Goal: Transaction & Acquisition: Book appointment/travel/reservation

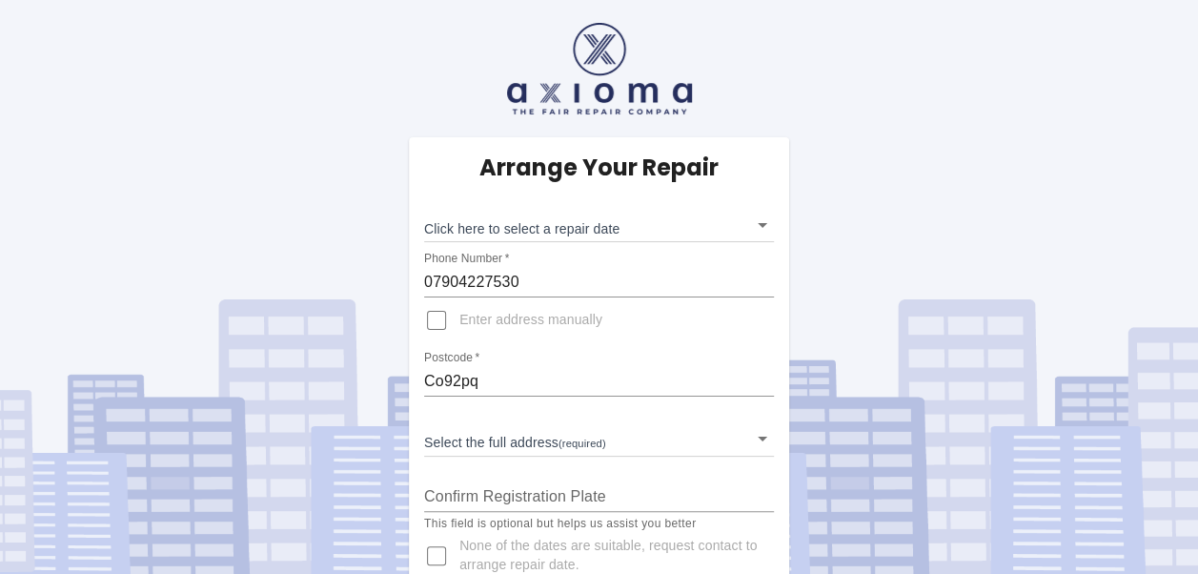
scroll to position [34, 0]
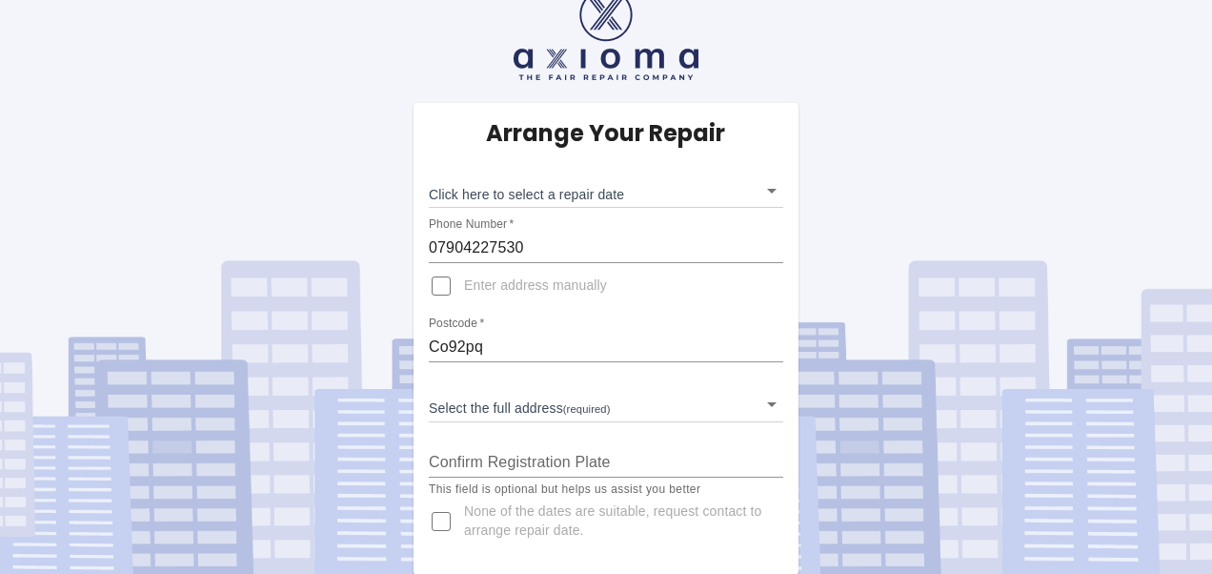
click at [498, 404] on body "Arrange Your Repair Click here to select a repair date ​ Phone Number   * 07904…" at bounding box center [606, 270] width 1212 height 609
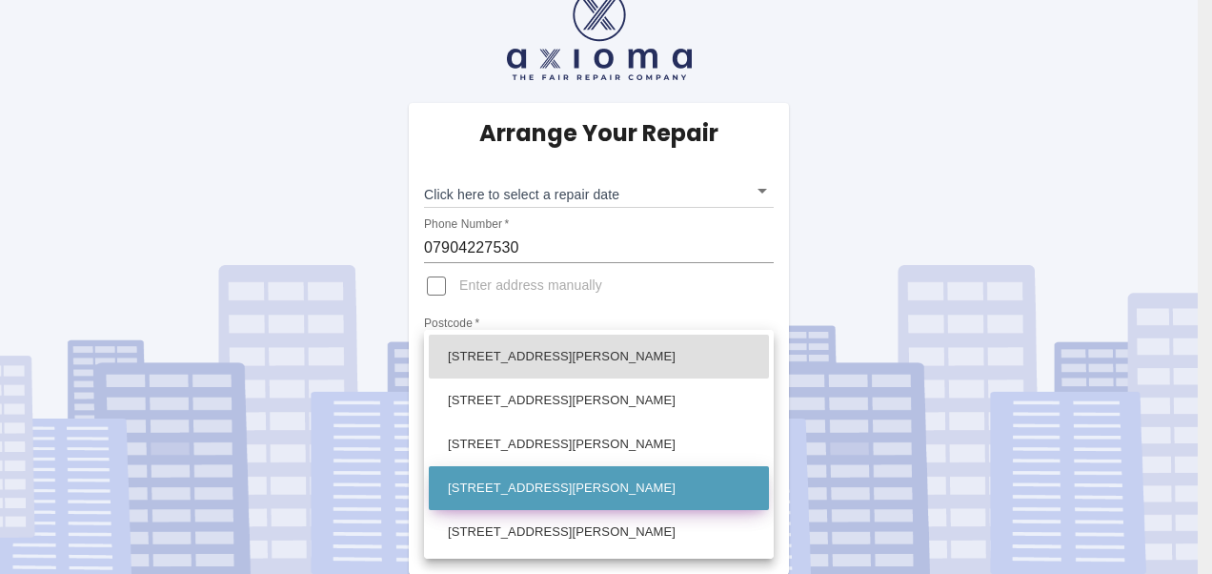
click at [502, 490] on li "[STREET_ADDRESS][PERSON_NAME]" at bounding box center [599, 488] width 340 height 44
type input "[STREET_ADDRESS][PERSON_NAME]"
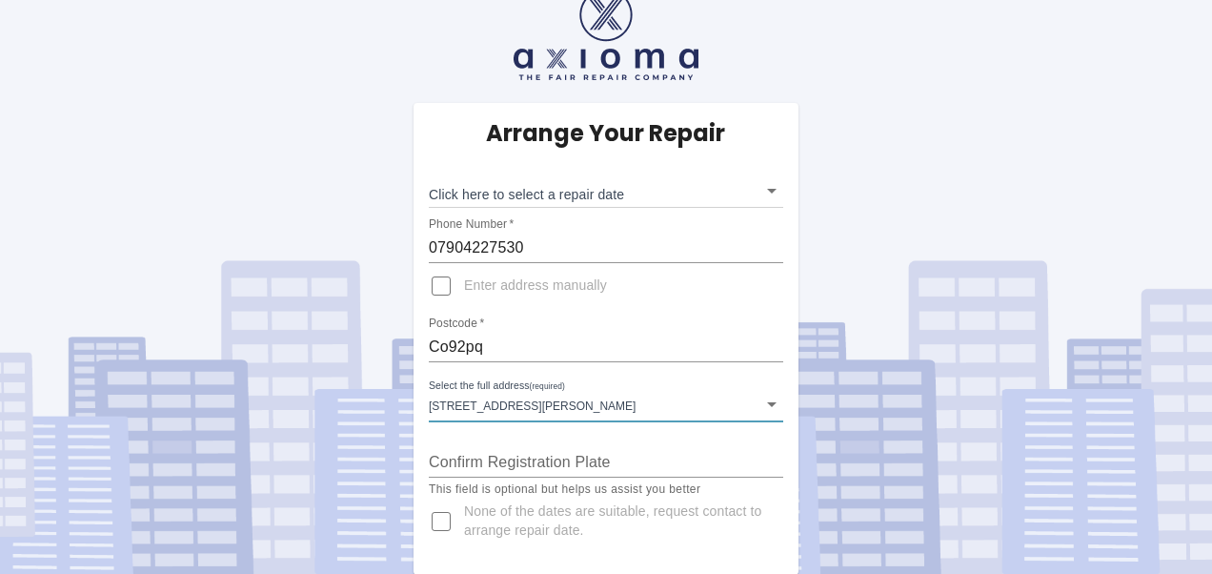
click at [553, 191] on body "Arrange Your Repair Click here to select a repair date ​ Phone Number   * 07904…" at bounding box center [606, 270] width 1212 height 609
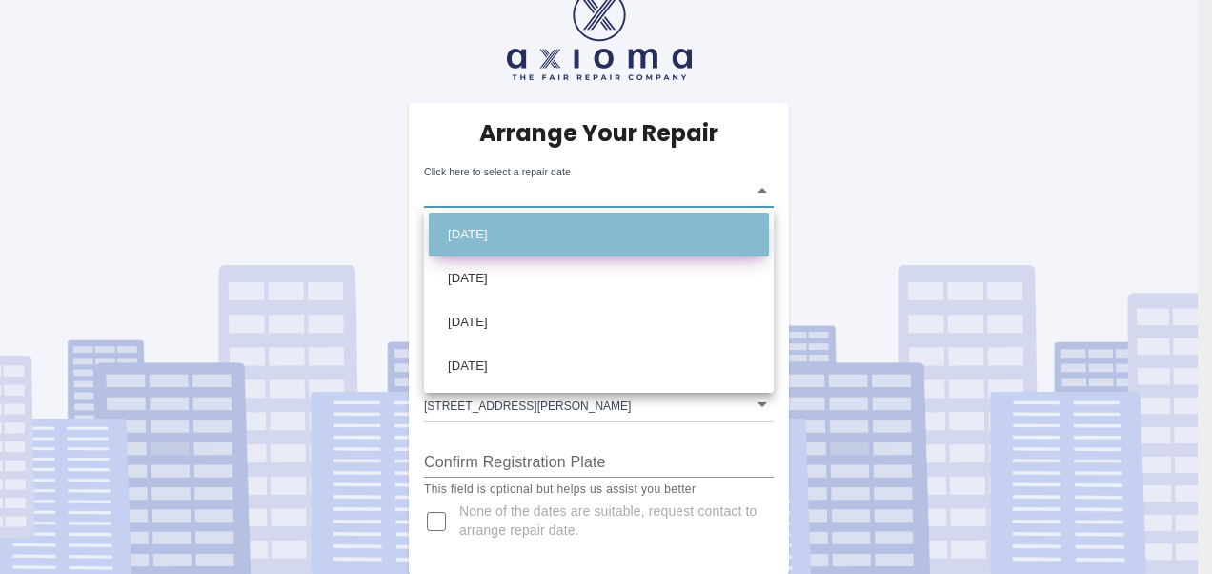
click at [499, 242] on li "Sat Sep 13 2025" at bounding box center [599, 234] width 340 height 44
type input "2025-09-13T00:00:00.000Z"
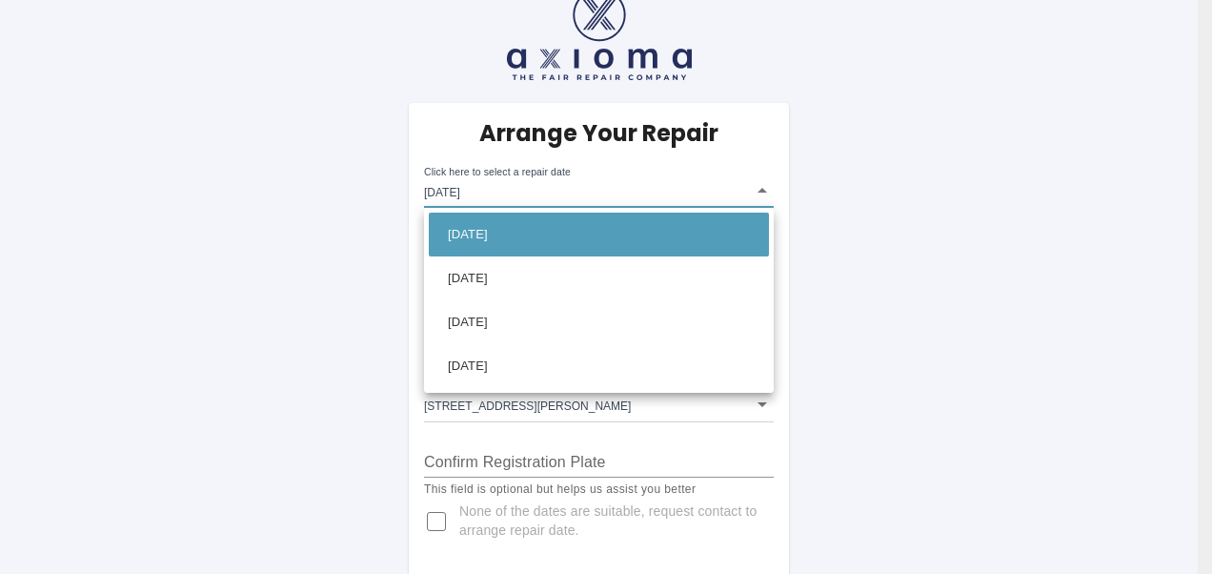
click at [892, 317] on div at bounding box center [606, 287] width 1212 height 574
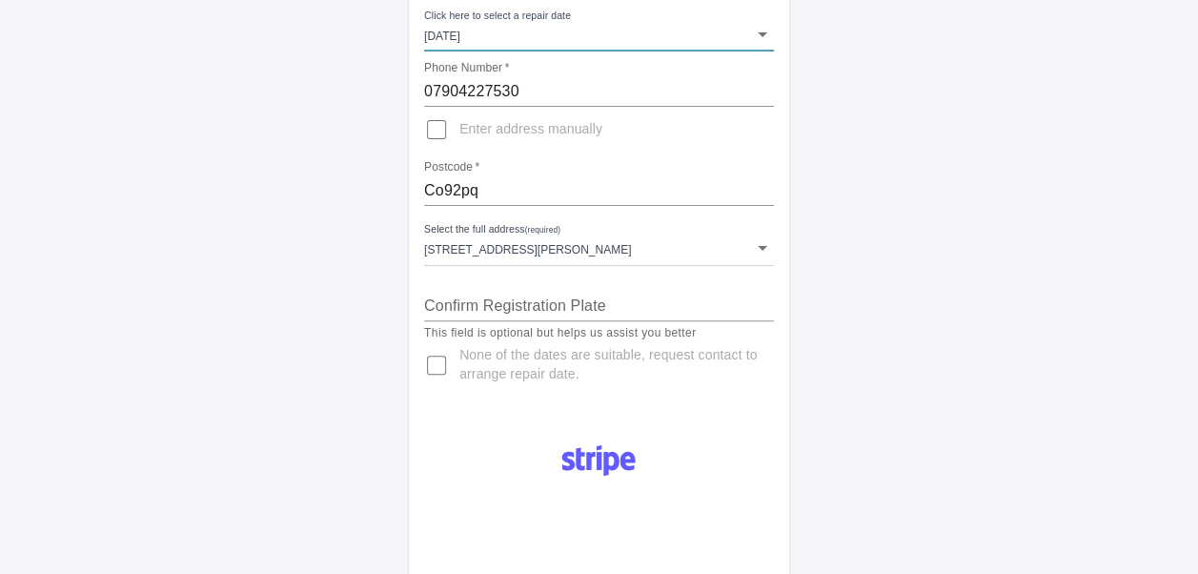
scroll to position [0, 0]
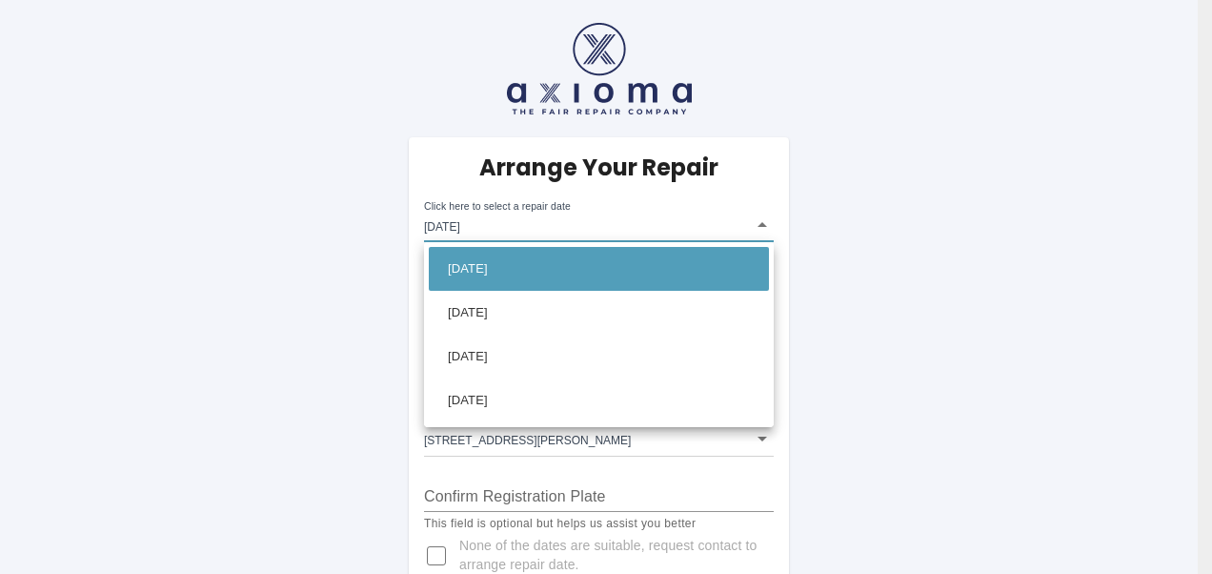
click at [926, 252] on div at bounding box center [606, 287] width 1212 height 574
click at [949, 240] on div at bounding box center [606, 287] width 1212 height 574
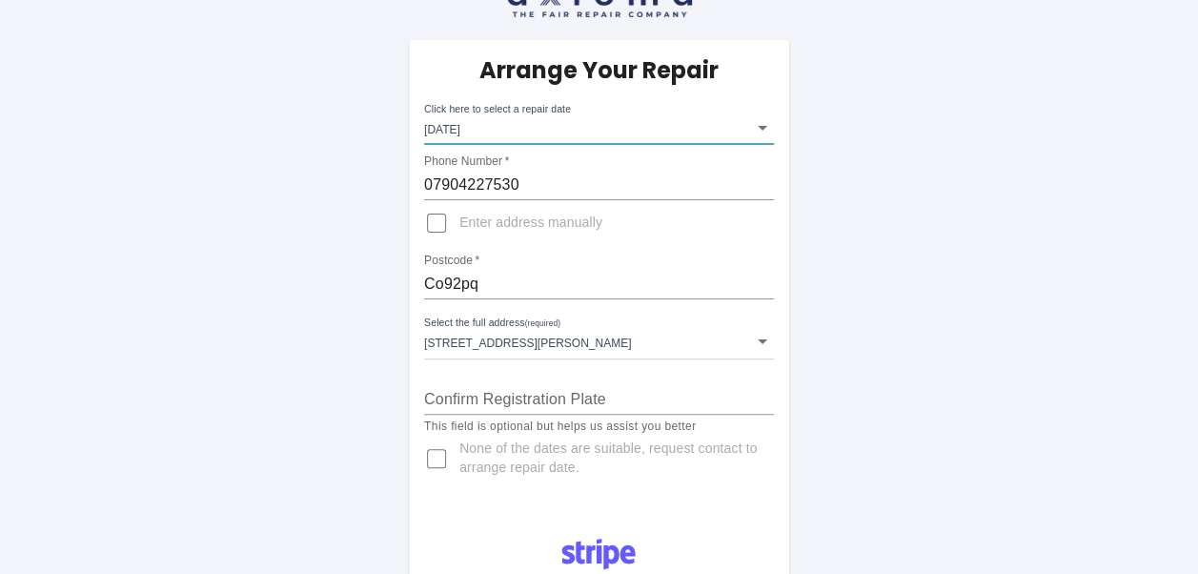
scroll to position [191, 0]
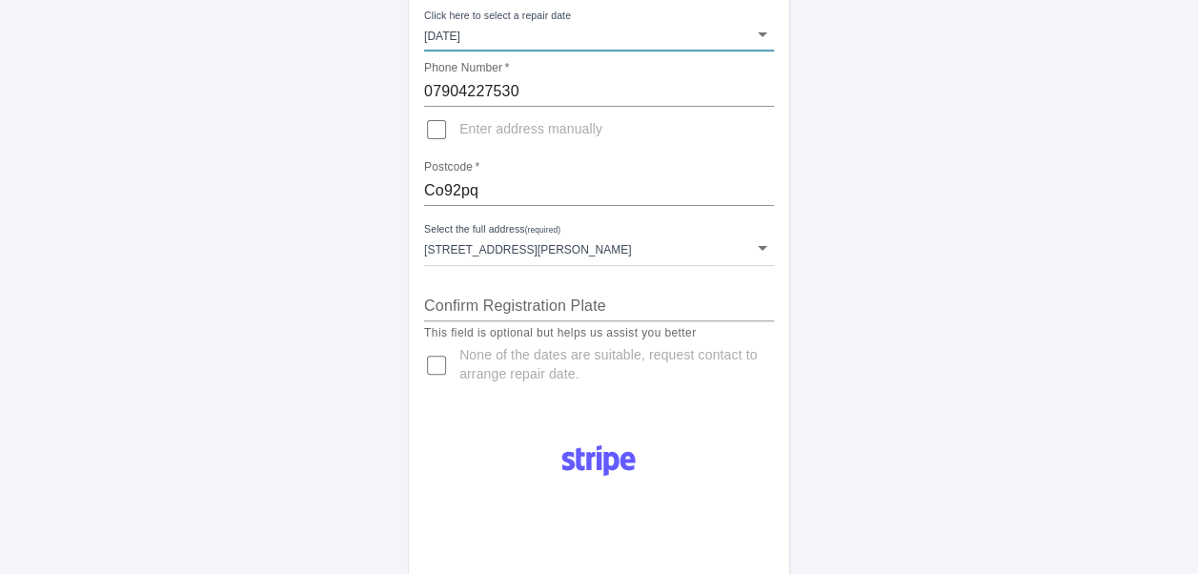
click at [436, 365] on input "None of the dates are suitable, request contact to arrange repair date." at bounding box center [436, 365] width 46 height 46
checkbox input "true"
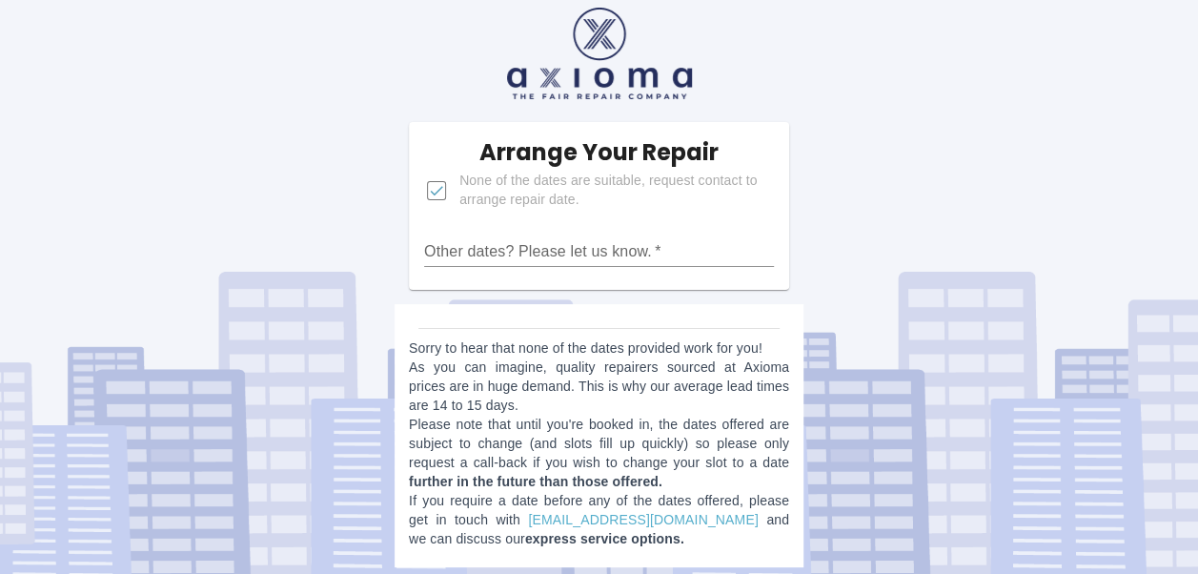
scroll to position [23, 0]
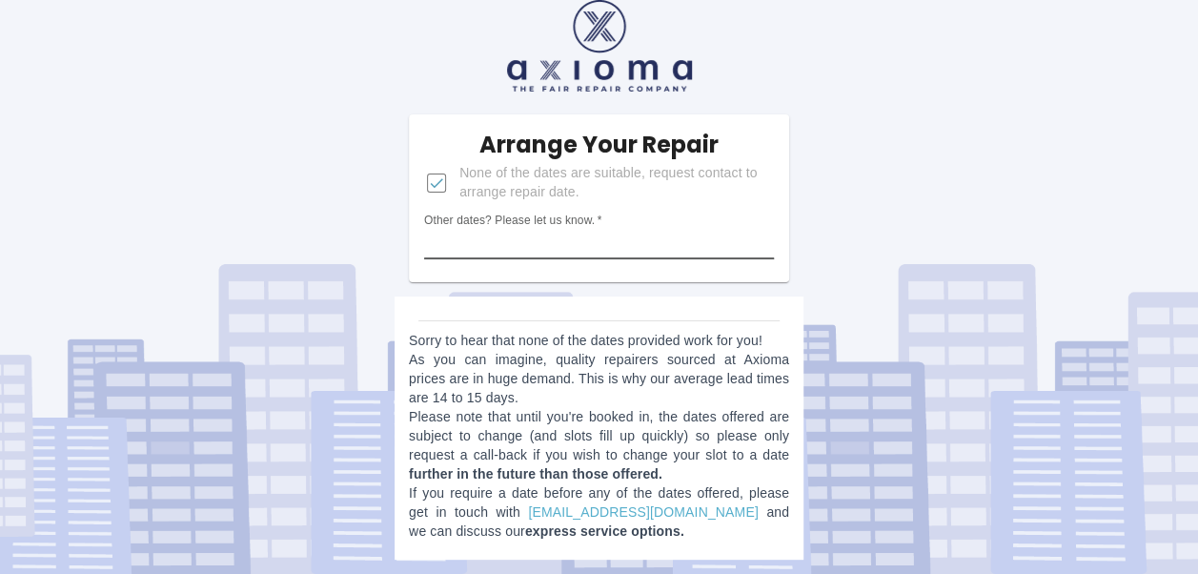
click at [516, 243] on input "Other dates? Please let us know.   *" at bounding box center [599, 244] width 350 height 30
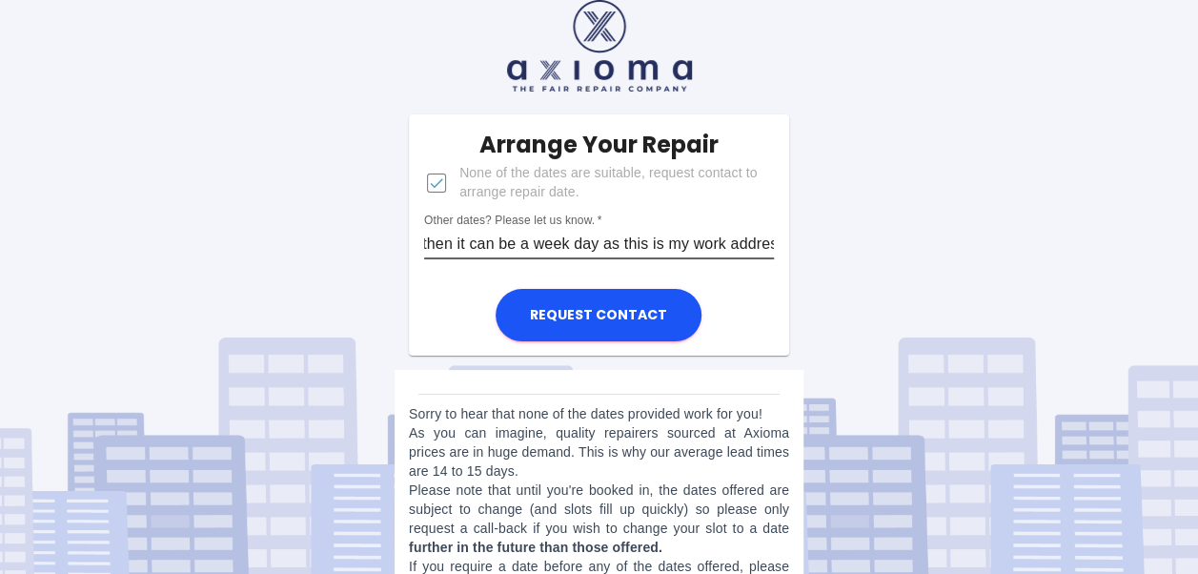
scroll to position [0, 194]
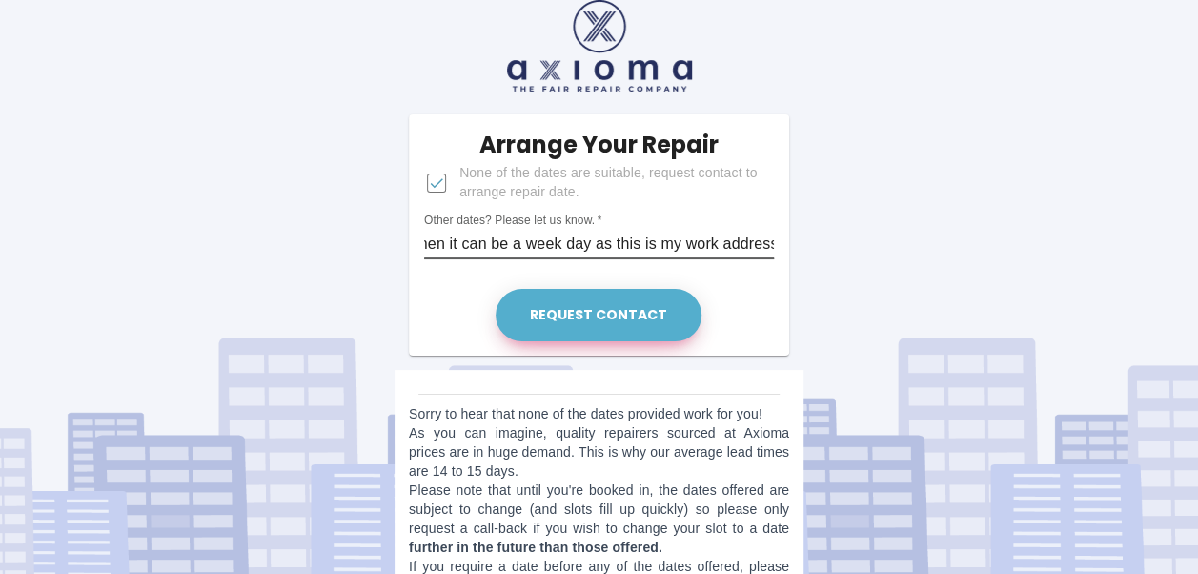
type input "Change address to cm28ll then it can be a week day as this is my work address"
click at [602, 297] on button "Request contact" at bounding box center [598, 315] width 206 height 52
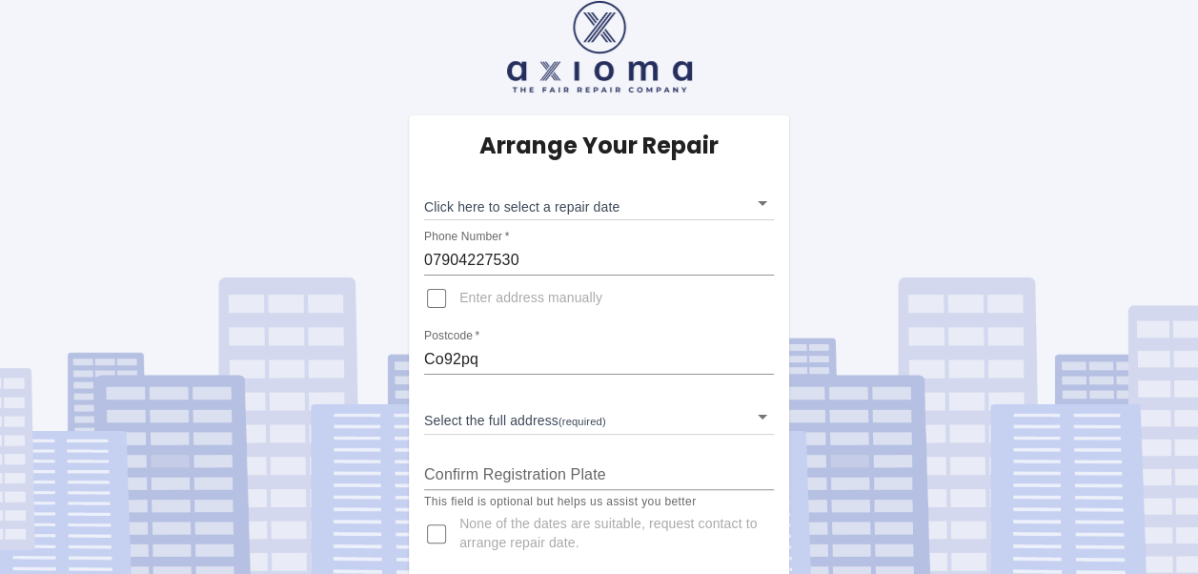
scroll to position [34, 0]
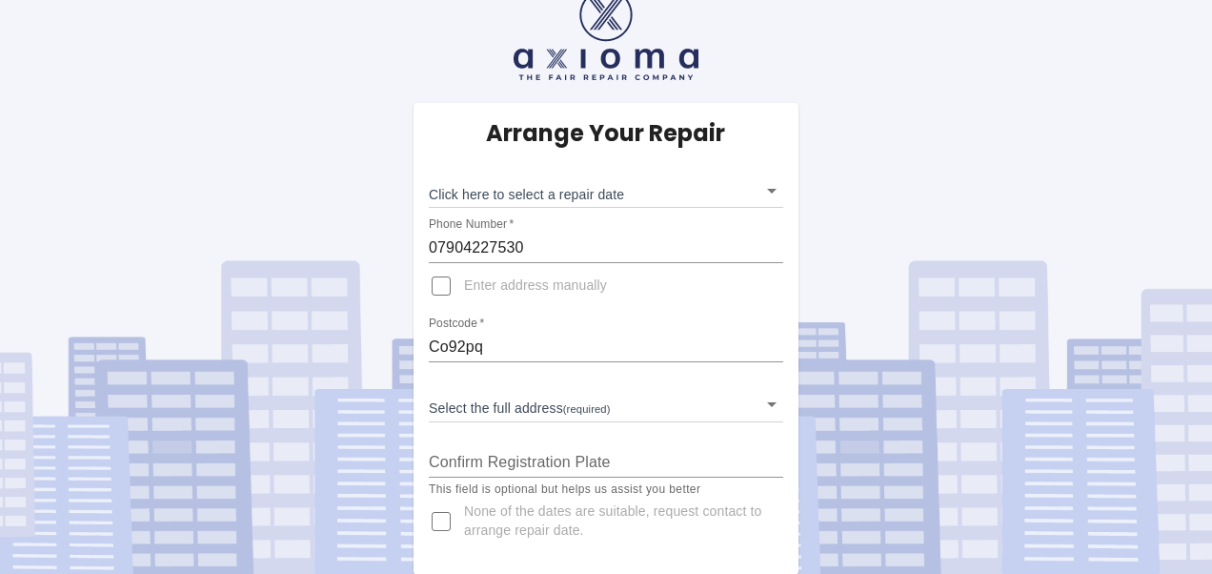
click at [642, 196] on body "Arrange Your Repair Click here to select a repair date ​ Phone Number   * 07904…" at bounding box center [606, 270] width 1212 height 609
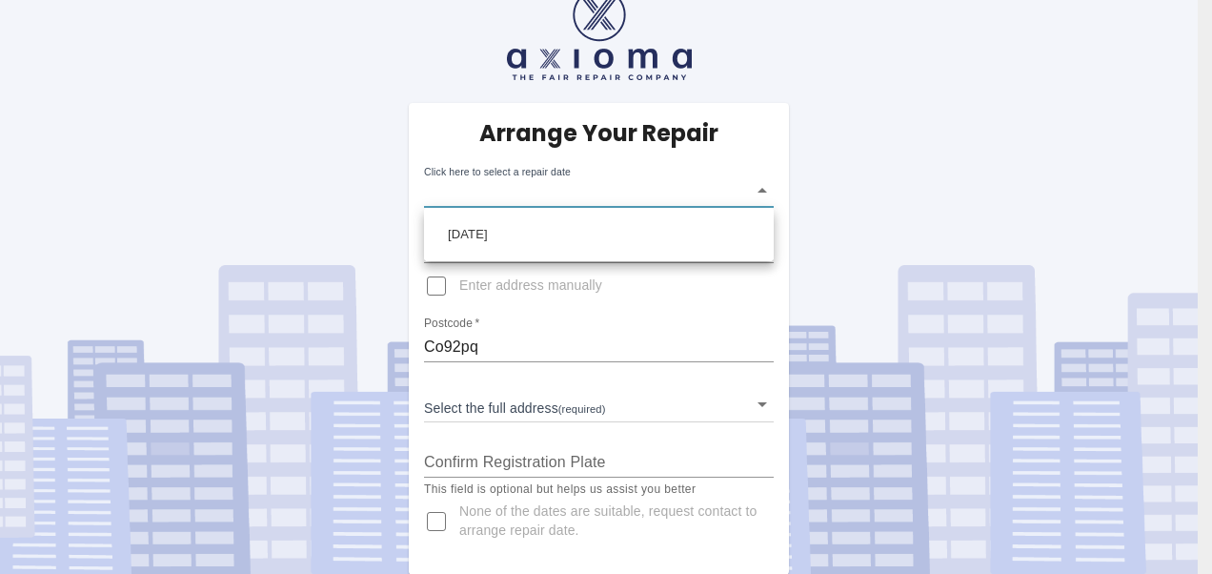
click at [269, 154] on div at bounding box center [606, 287] width 1212 height 574
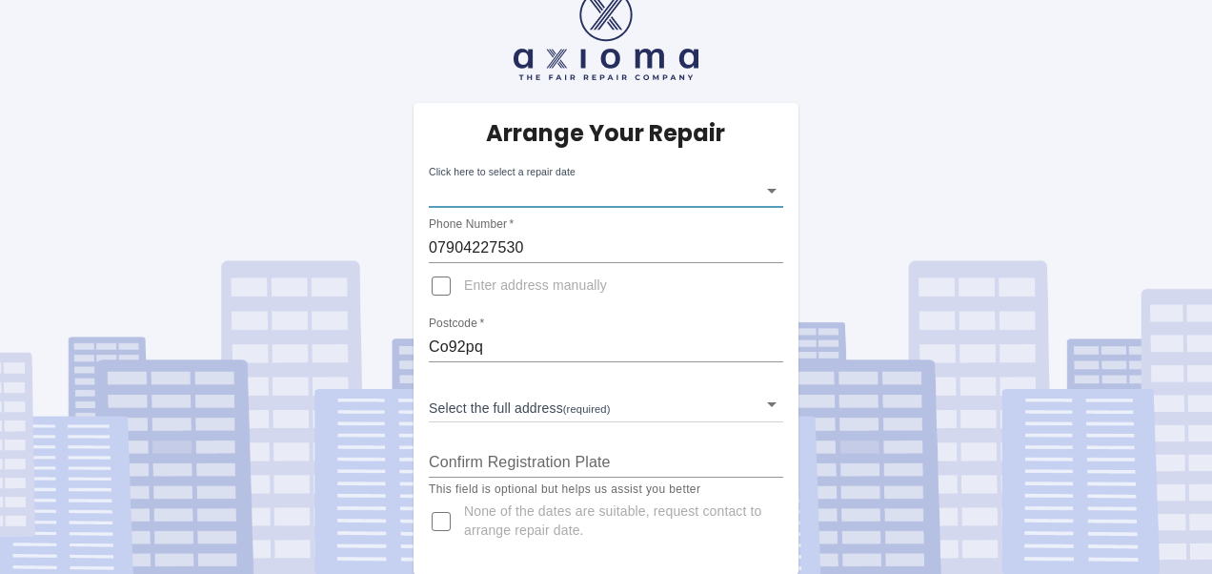
click at [767, 198] on body "Arrange Your Repair Click here to select a repair date ​ Phone Number   * 07904…" at bounding box center [606, 270] width 1212 height 609
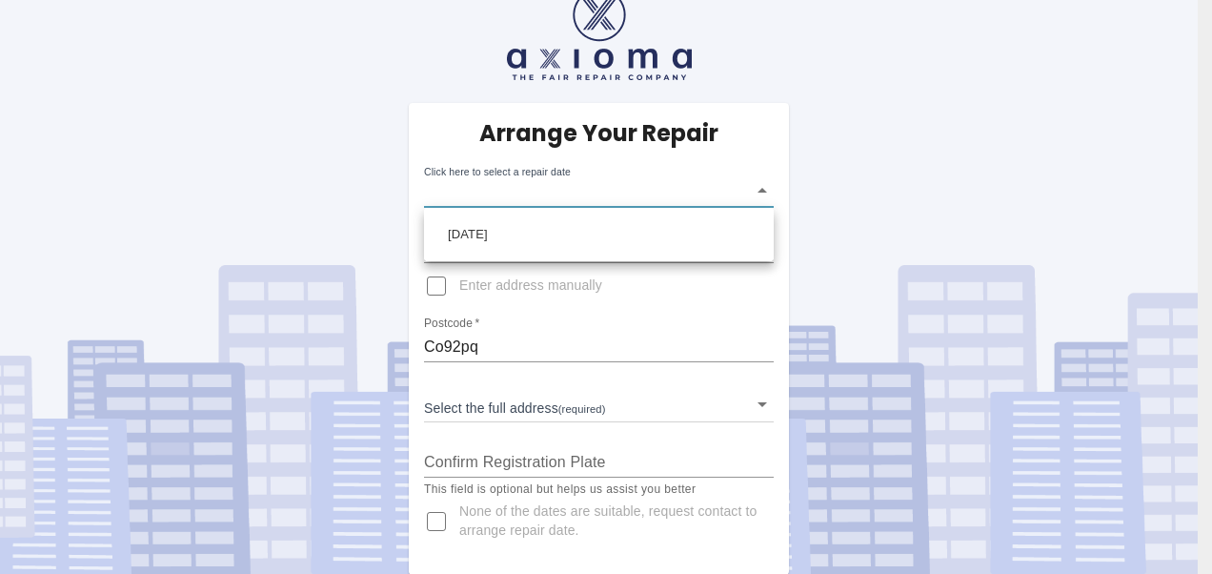
click at [767, 198] on div at bounding box center [606, 287] width 1212 height 574
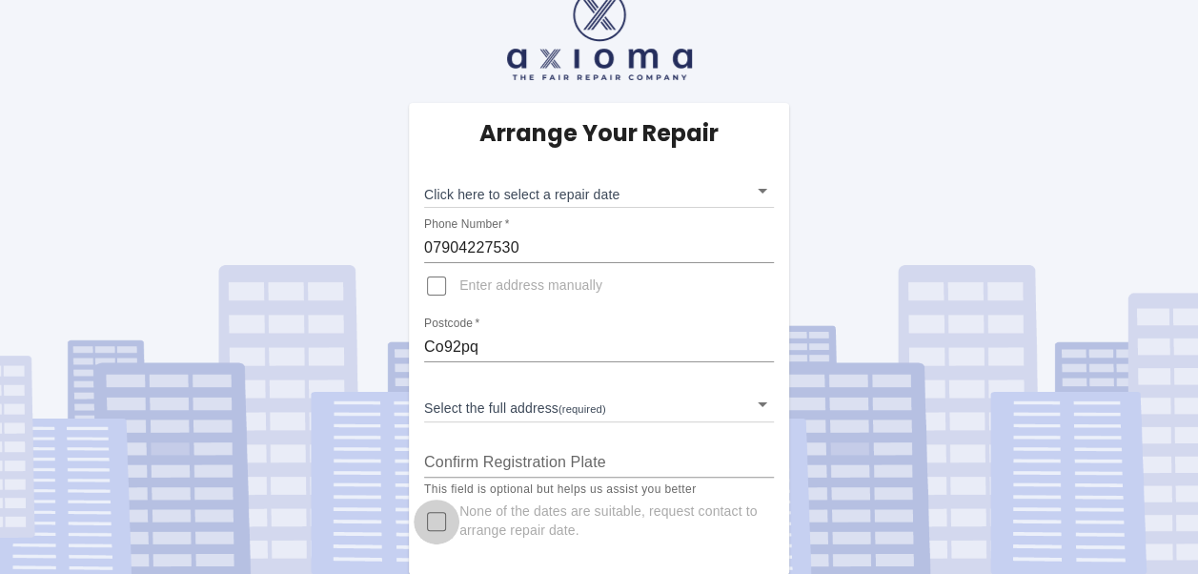
click at [437, 513] on input "None of the dates are suitable, request contact to arrange repair date." at bounding box center [436, 521] width 46 height 46
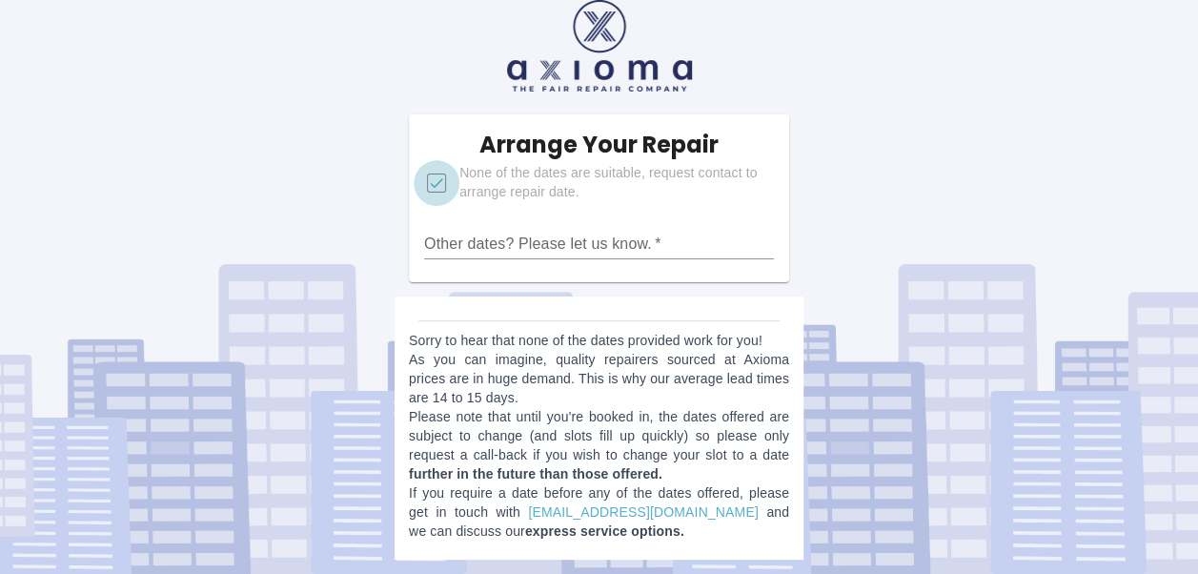
click at [440, 174] on input "None of the dates are suitable, request contact to arrange repair date." at bounding box center [436, 183] width 46 height 46
checkbox input "false"
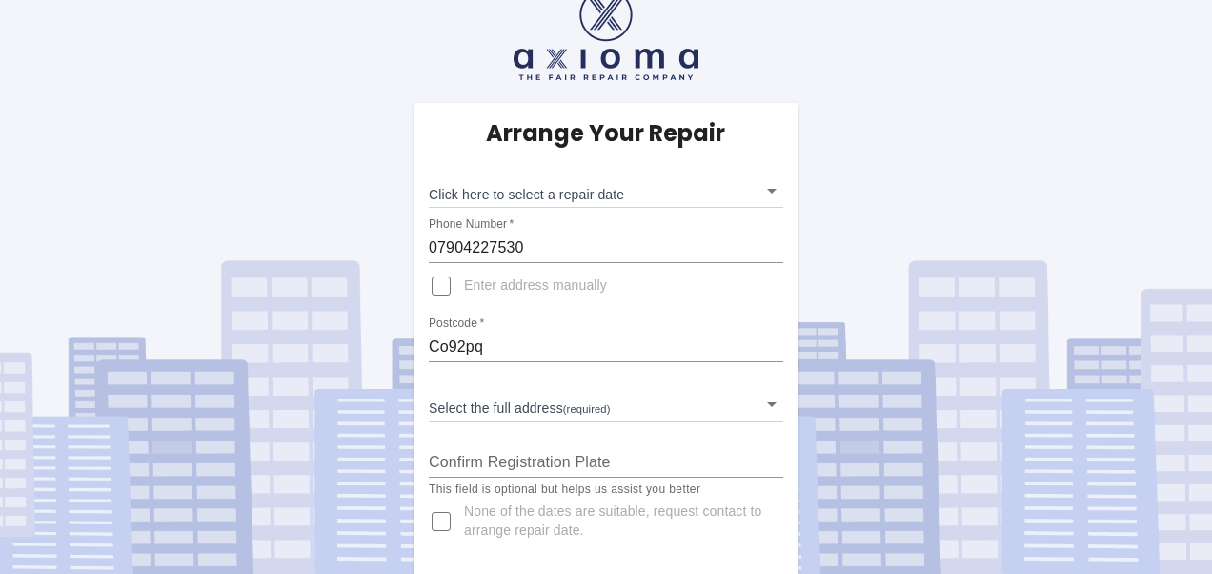
click at [756, 410] on body "Arrange Your Repair Click here to select a repair date ​ Phone Number   * 07904…" at bounding box center [606, 270] width 1212 height 609
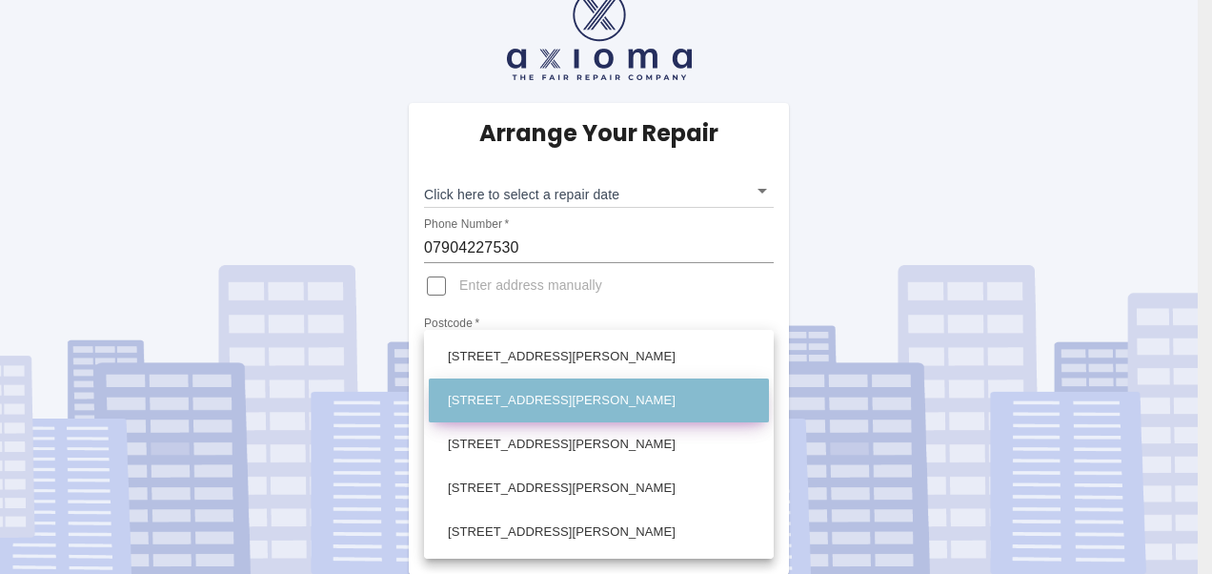
click at [756, 409] on li "[STREET_ADDRESS][PERSON_NAME]" at bounding box center [599, 400] width 340 height 44
type input "[STREET_ADDRESS][PERSON_NAME]"
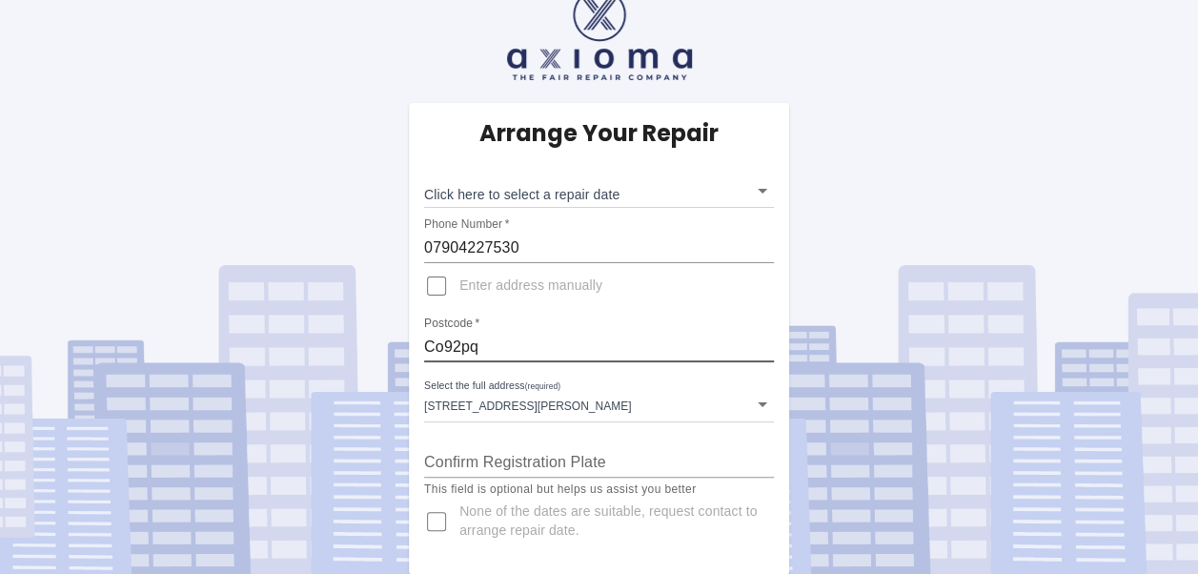
drag, startPoint x: 486, startPoint y: 341, endPoint x: 411, endPoint y: 341, distance: 75.3
click at [409, 345] on div "Arrange Your Repair Click here to select a repair date ​ Phone Number   * 07904…" at bounding box center [599, 339] width 380 height 472
type input "CM28LL"
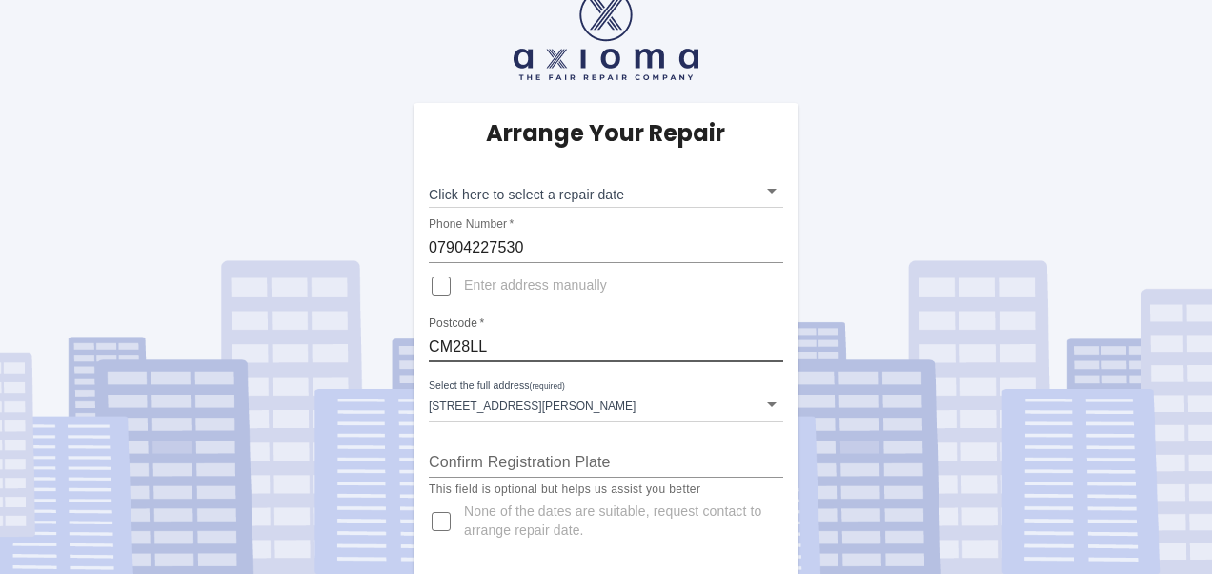
click at [756, 404] on body "Arrange Your Repair Click here to select a repair date ​ Phone Number   * 07904…" at bounding box center [606, 270] width 1212 height 609
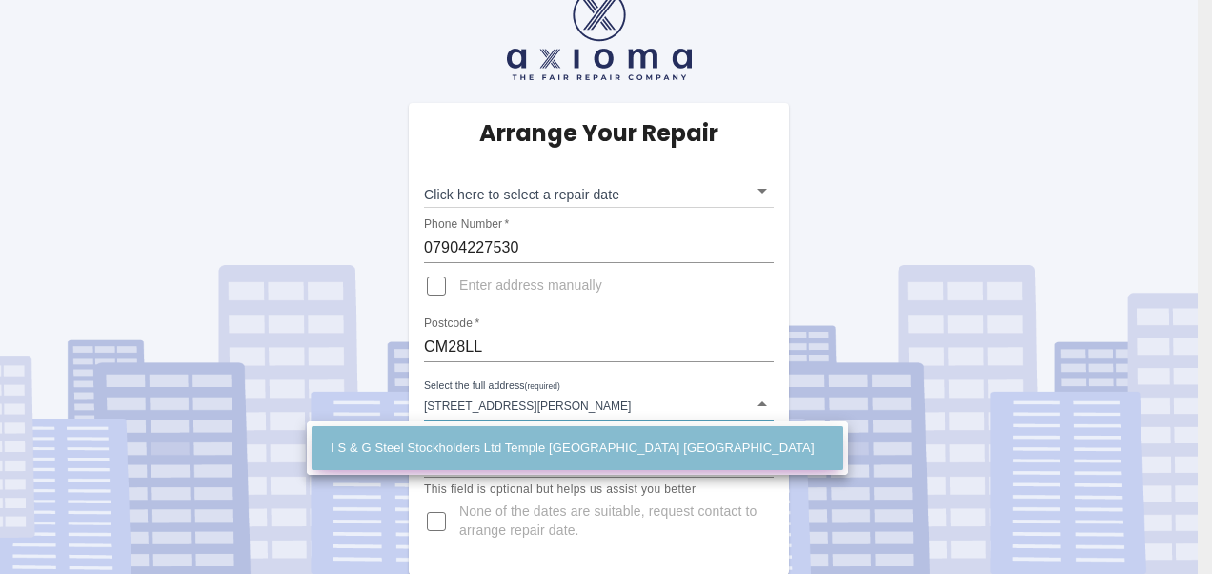
click at [714, 450] on li "I S & G Steel Stockholders Ltd Temple [GEOGRAPHIC_DATA] [GEOGRAPHIC_DATA]" at bounding box center [578, 448] width 532 height 44
type input "I S & G Steel Stockholders Ltd Temple [GEOGRAPHIC_DATA] [GEOGRAPHIC_DATA]"
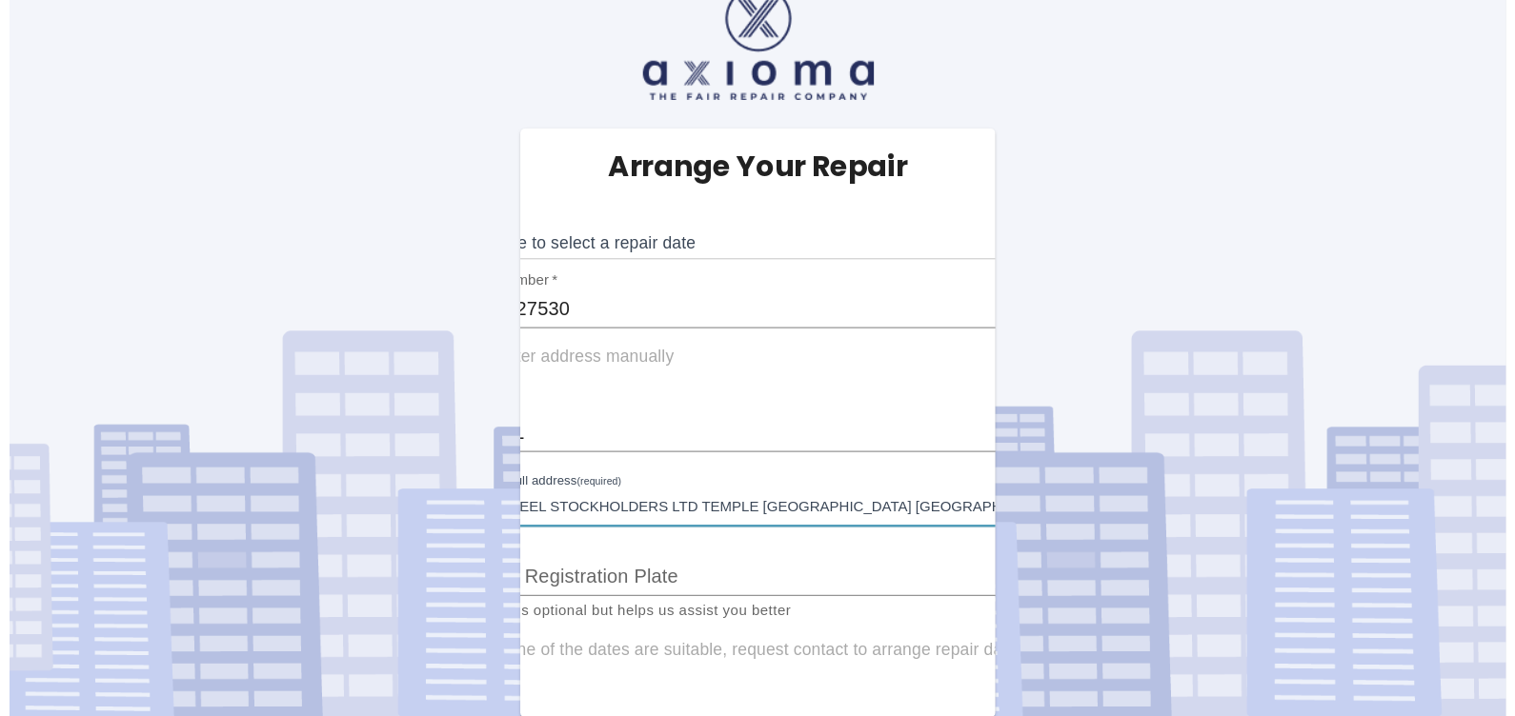
scroll to position [0, 0]
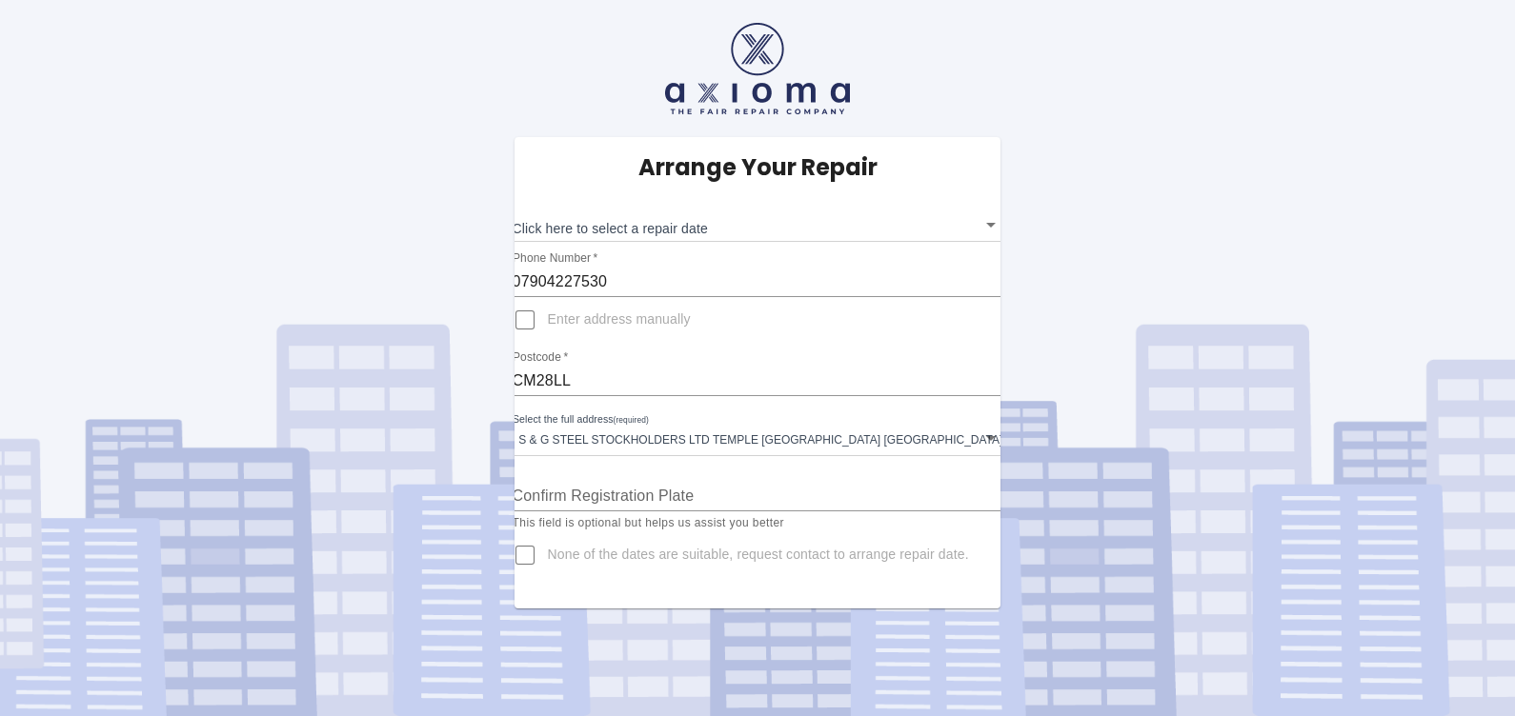
click at [753, 551] on span "None of the dates are suitable, request contact to arrange repair date." at bounding box center [758, 555] width 421 height 19
click at [548, 551] on input "None of the dates are suitable, request contact to arrange repair date." at bounding box center [525, 556] width 46 height 46
checkbox input "true"
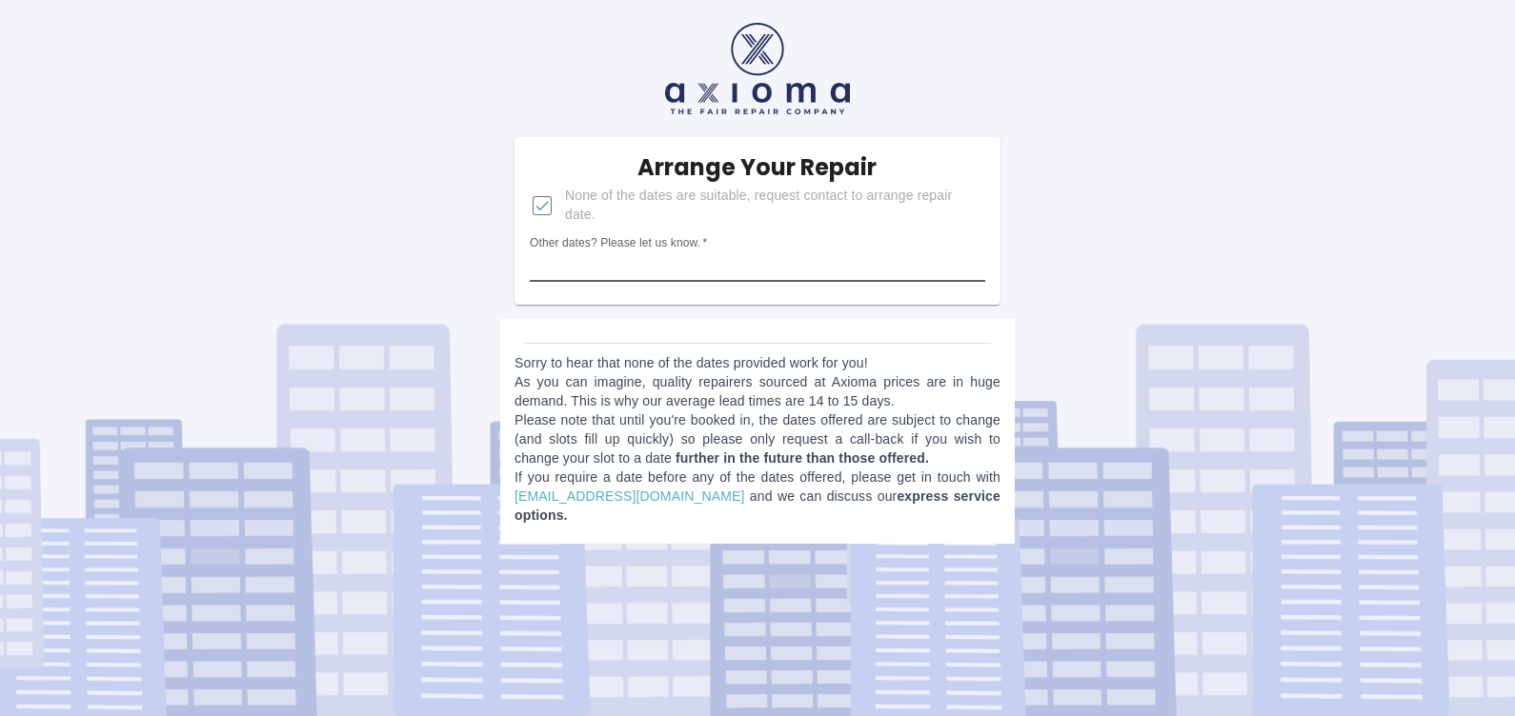
click at [736, 262] on input "Other dates? Please let us know.   *" at bounding box center [757, 267] width 455 height 30
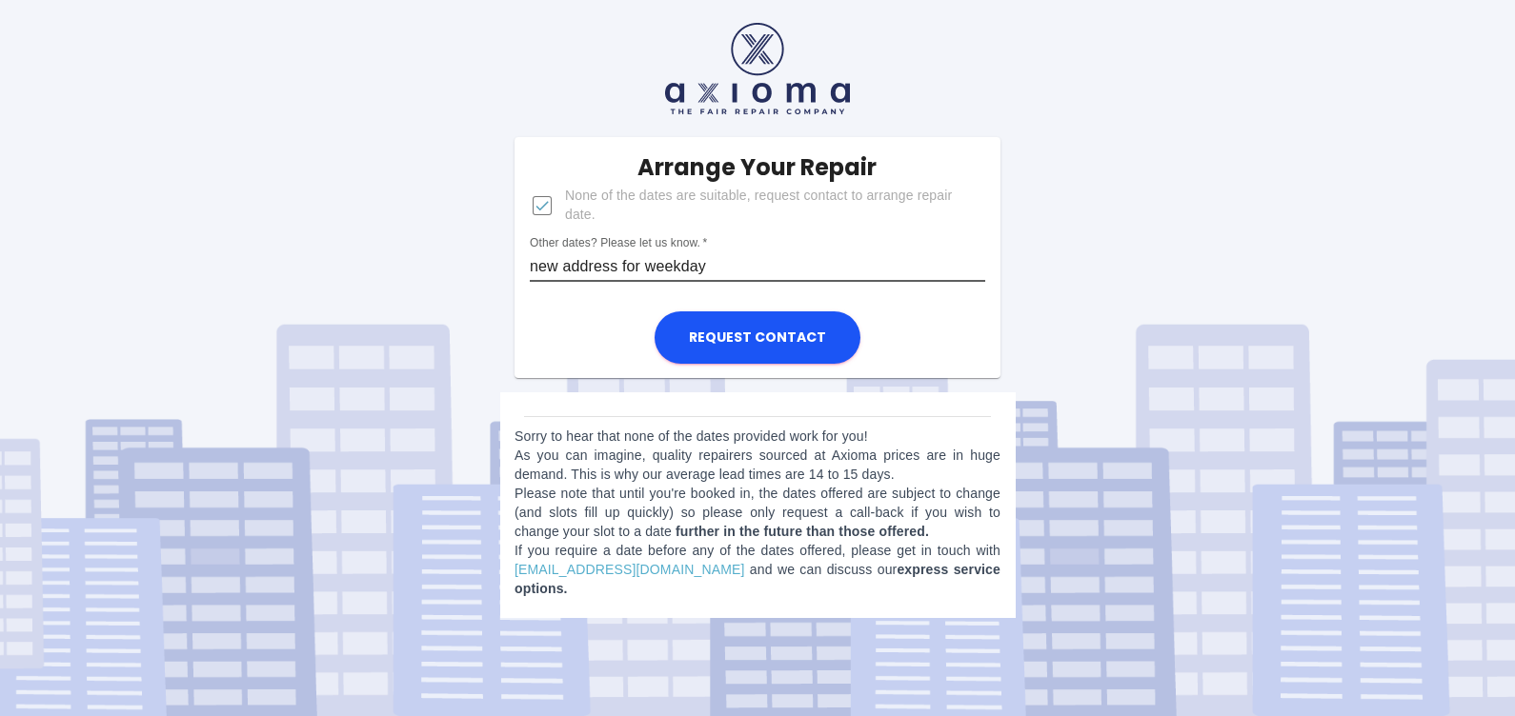
type input "new address for weekday"
click at [655, 312] on button "Request contact" at bounding box center [758, 338] width 206 height 52
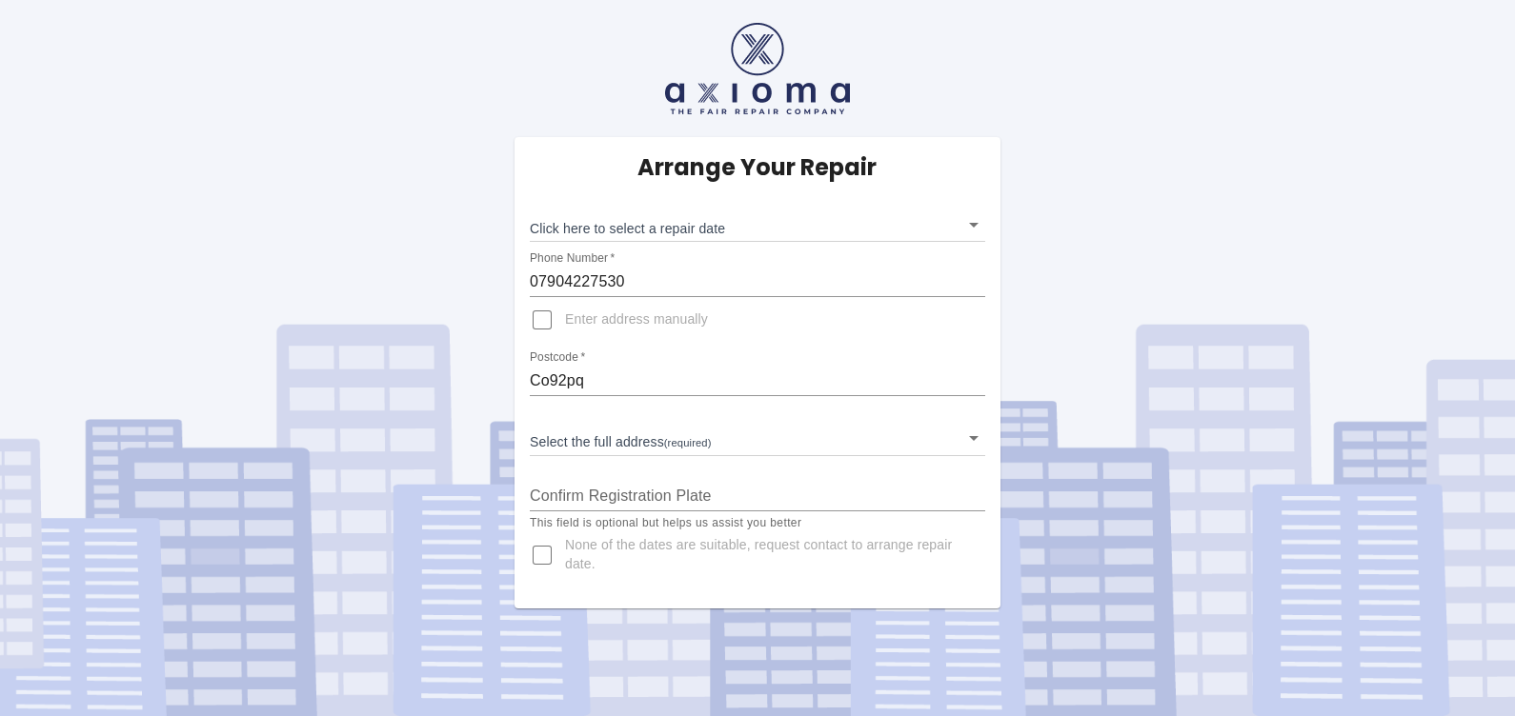
click at [740, 226] on body "Arrange Your Repair Click here to select a repair date ​ Phone Number   * 07904…" at bounding box center [757, 358] width 1515 height 716
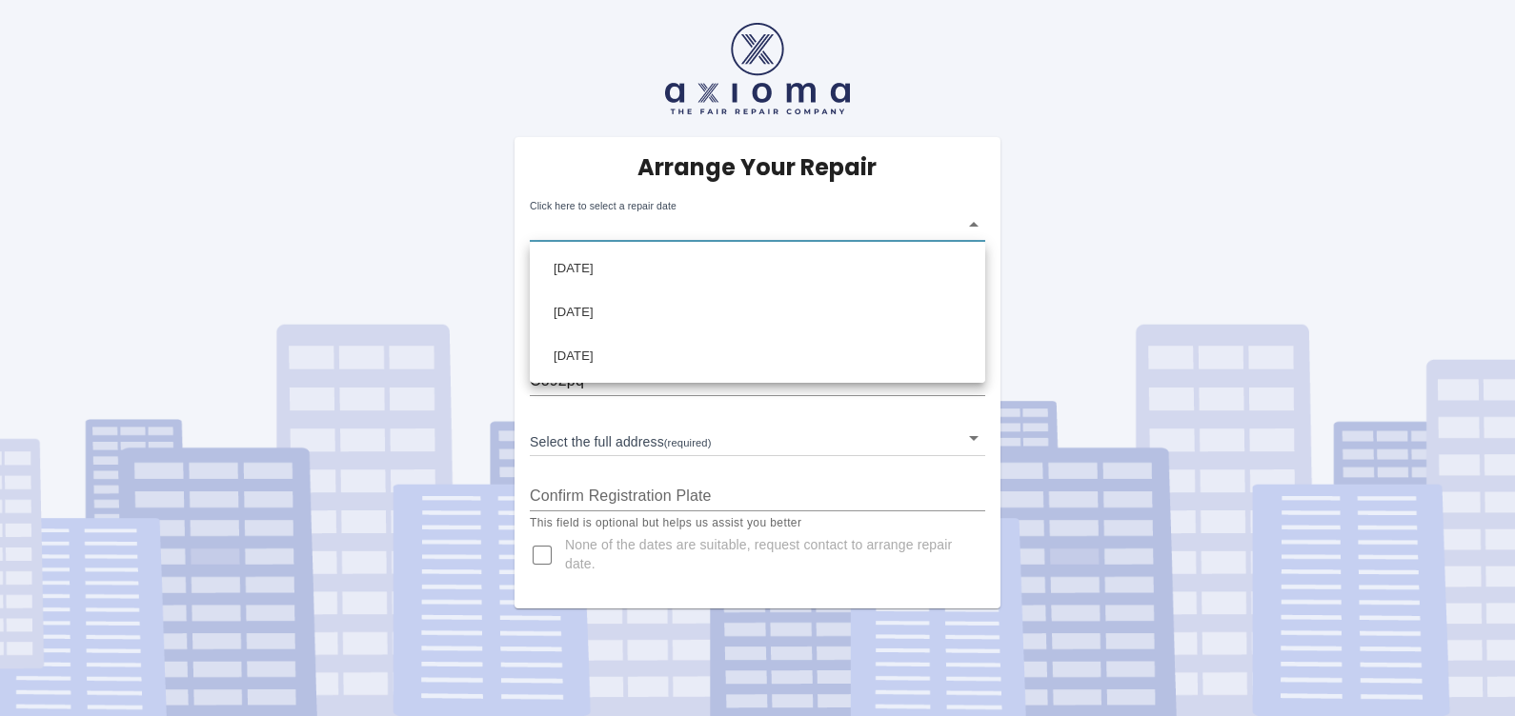
click at [442, 183] on div at bounding box center [757, 358] width 1515 height 716
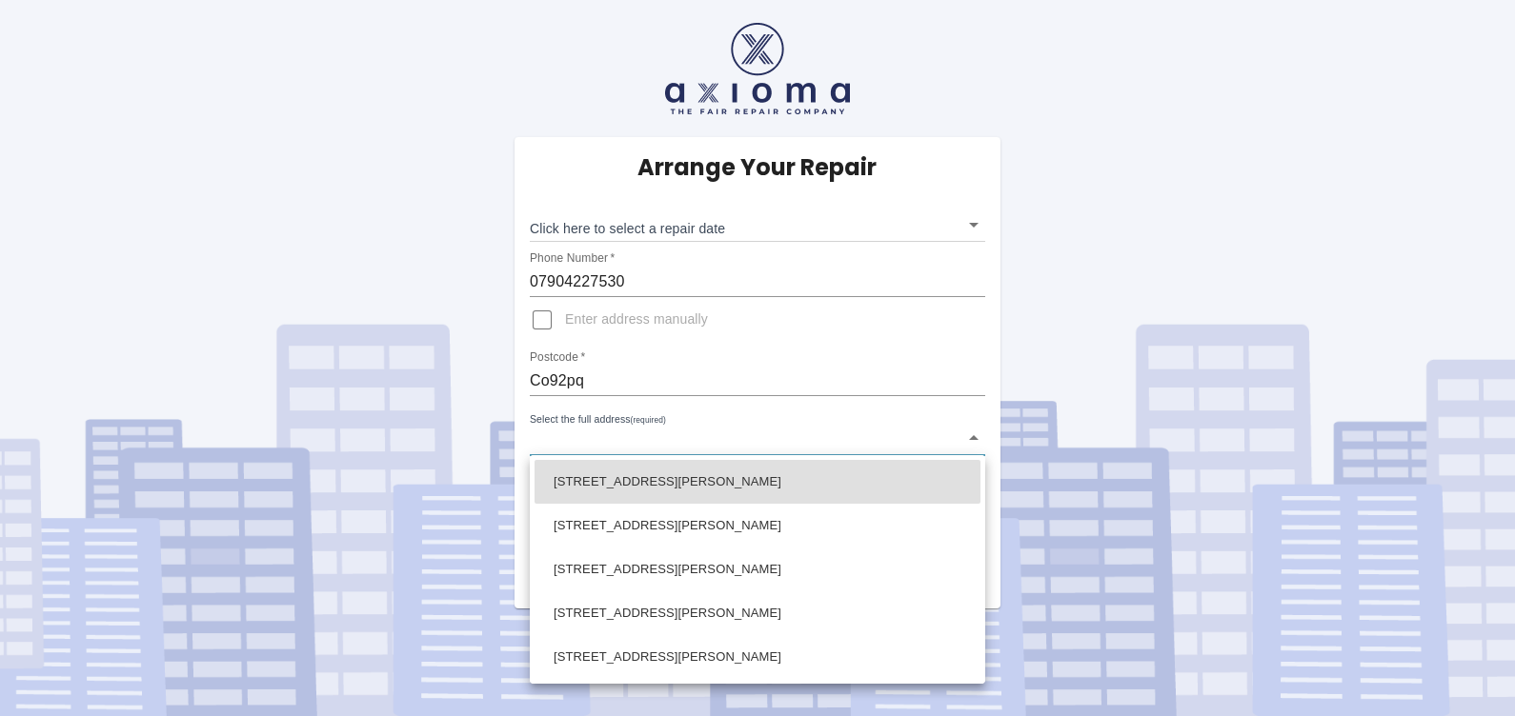
click at [958, 444] on body "Arrange Your Repair Click here to select a repair date ​ Phone Number   * 07904…" at bounding box center [757, 358] width 1515 height 716
click at [469, 310] on div at bounding box center [757, 358] width 1515 height 716
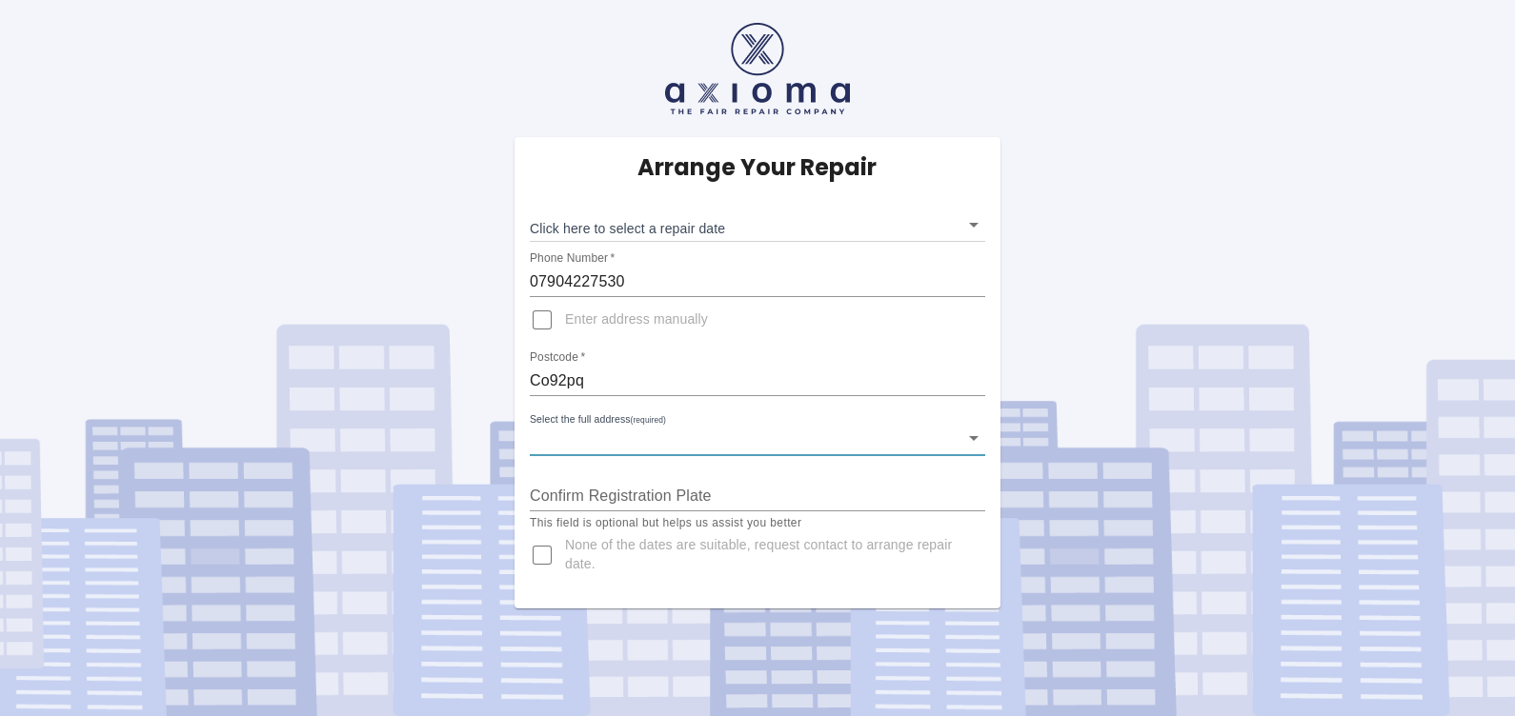
click at [909, 229] on body "Arrange Your Repair Click here to select a repair date ​ Phone Number   * 07904…" at bounding box center [757, 358] width 1515 height 716
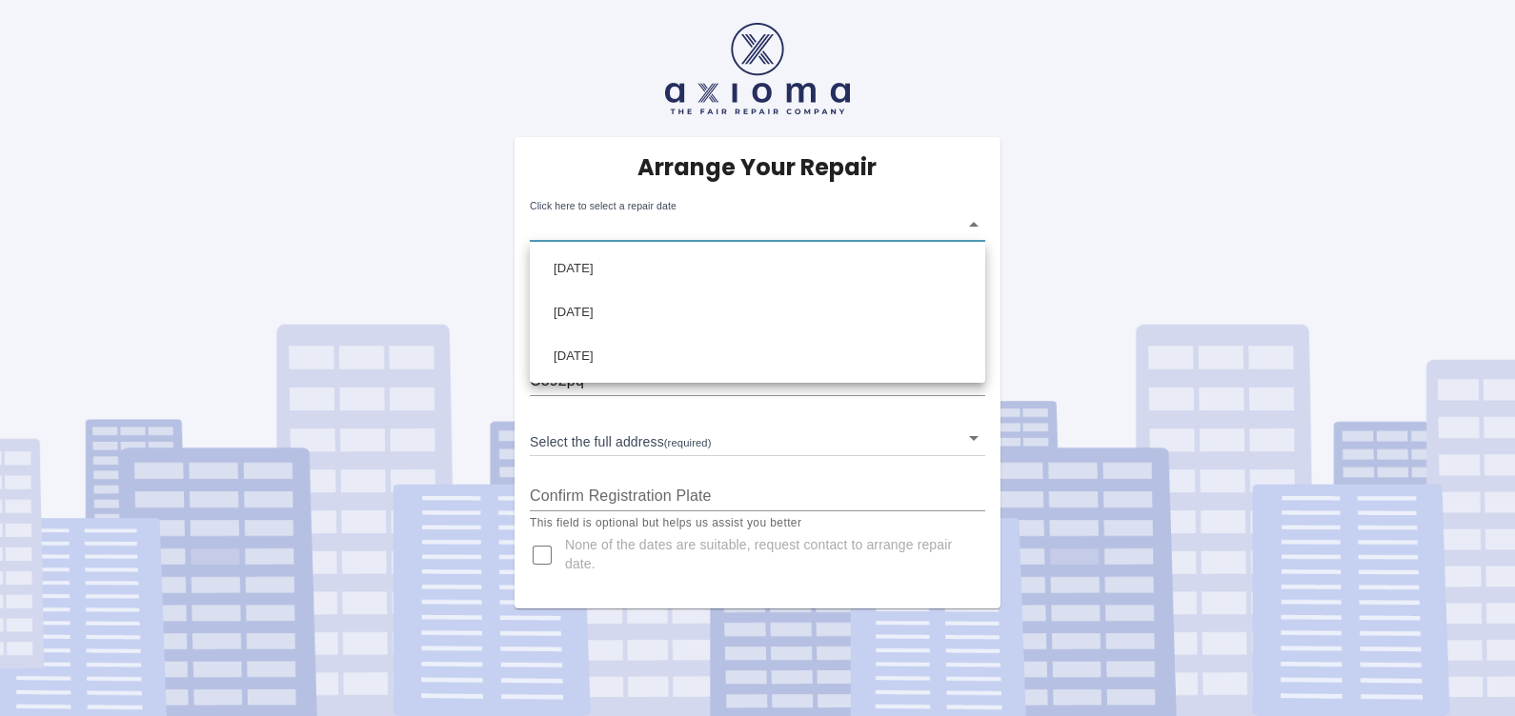
click at [398, 253] on div at bounding box center [757, 358] width 1515 height 716
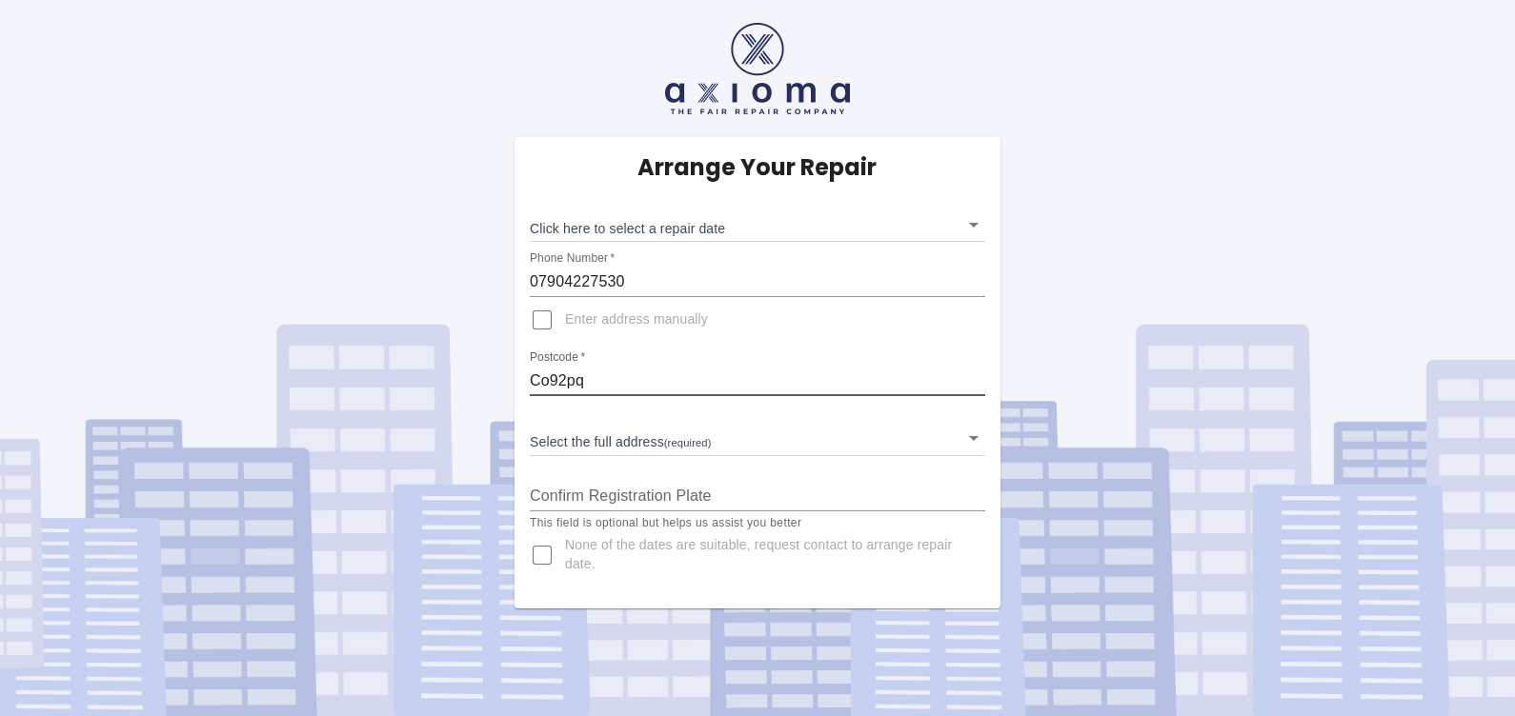
drag, startPoint x: 615, startPoint y: 371, endPoint x: 485, endPoint y: 356, distance: 131.3
click at [481, 359] on div "Arrange Your Repair Click here to select a repair date ​ Phone Number   * 07904…" at bounding box center [757, 304] width 1543 height 609
type input "CM28LL"
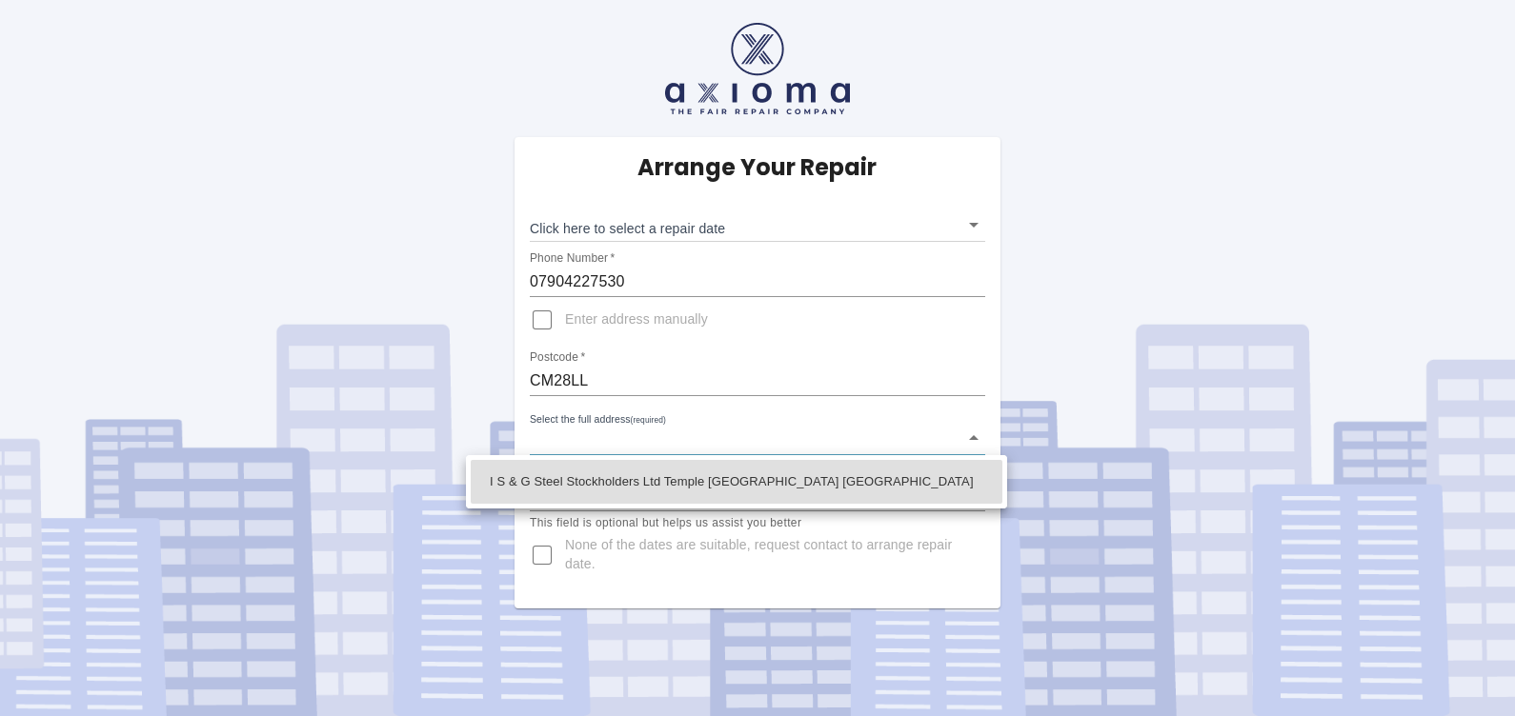
click at [754, 443] on body "Arrange Your Repair Click here to select a repair date ​ Phone Number   * 07904…" at bounding box center [757, 358] width 1515 height 716
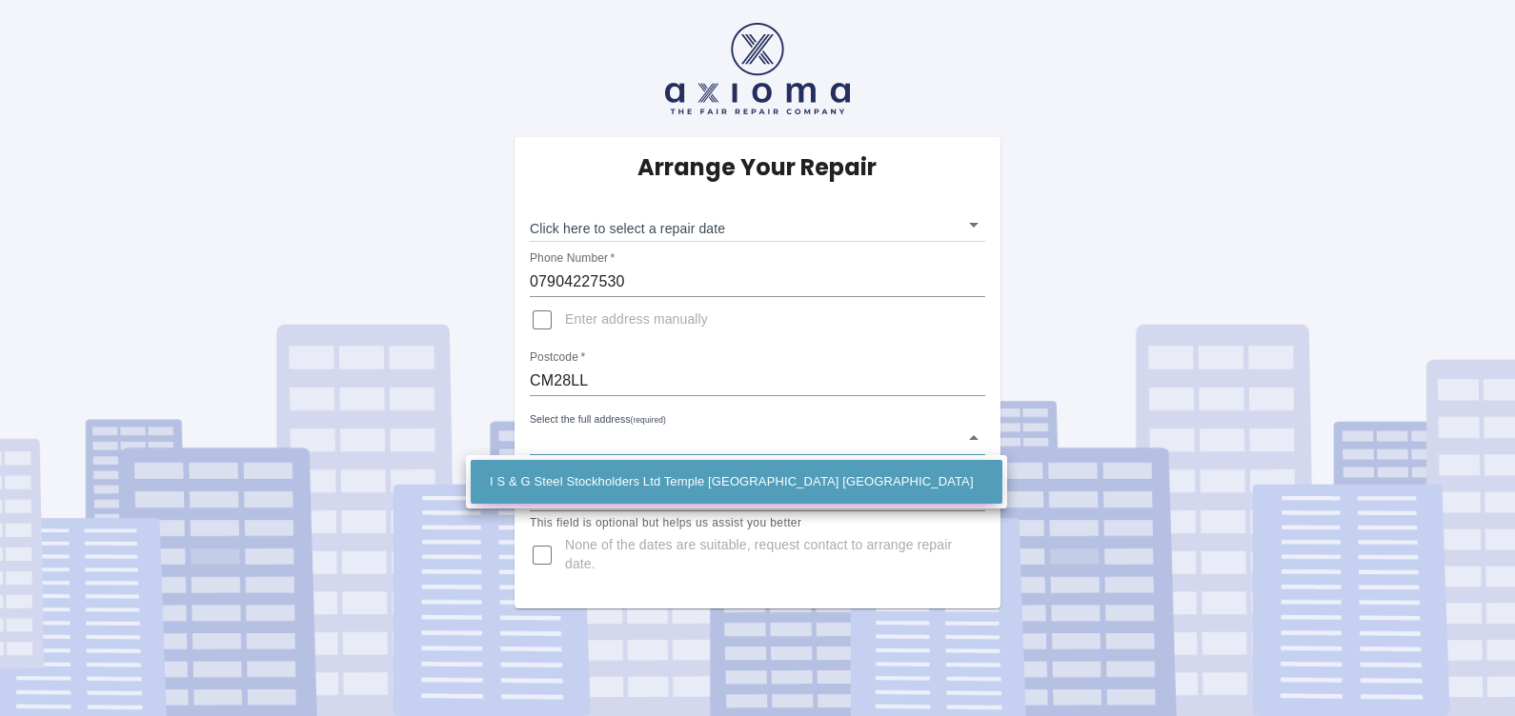
click at [743, 473] on li "I S & G Steel Stockholders Ltd Temple Wood Stock Road West Hanningfield, Chelms…" at bounding box center [737, 482] width 532 height 44
type input "I S & G Steel Stockholders Ltd Temple Wood Stock Road West Hanningfield, Chelms…"
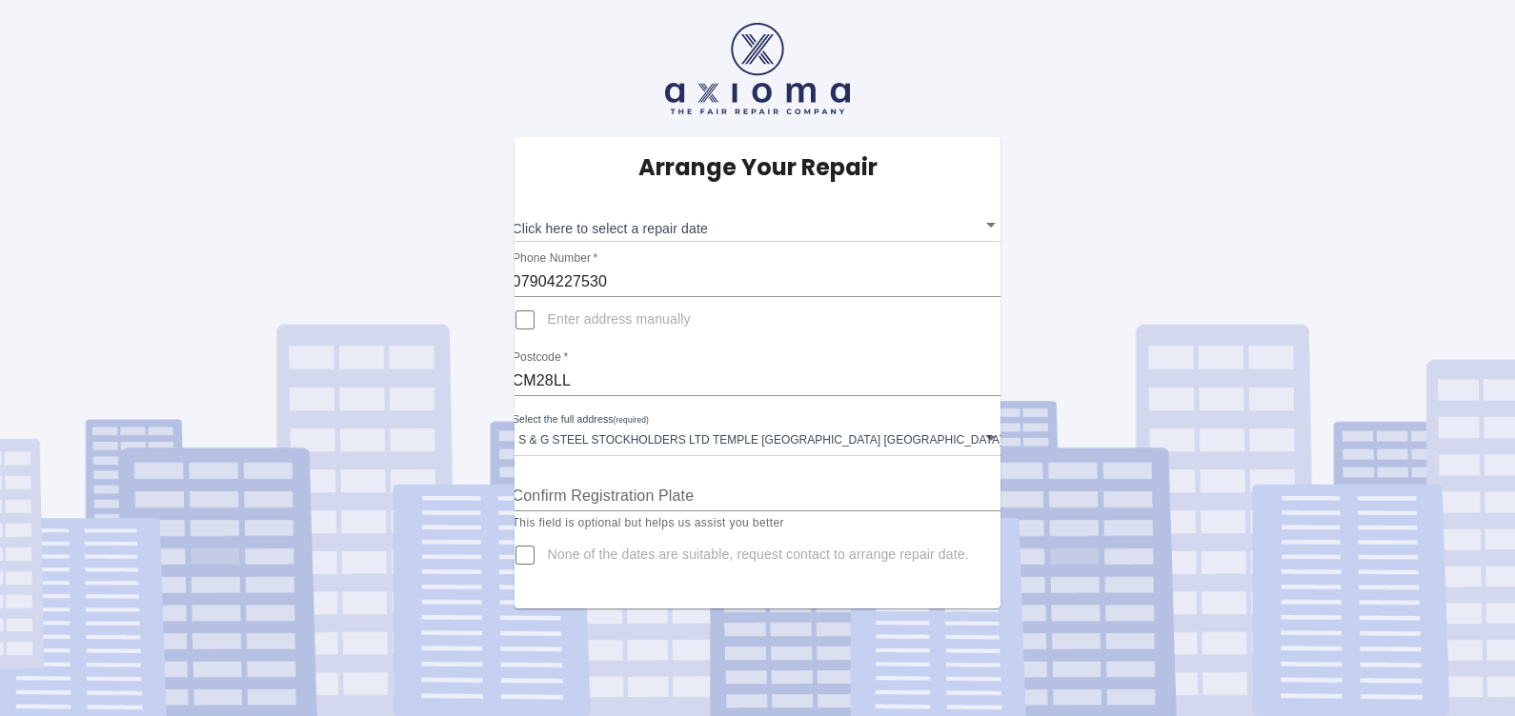
click at [653, 553] on span "None of the dates are suitable, request contact to arrange repair date." at bounding box center [758, 555] width 421 height 19
click at [548, 553] on input "None of the dates are suitable, request contact to arrange repair date." at bounding box center [525, 556] width 46 height 46
checkbox input "true"
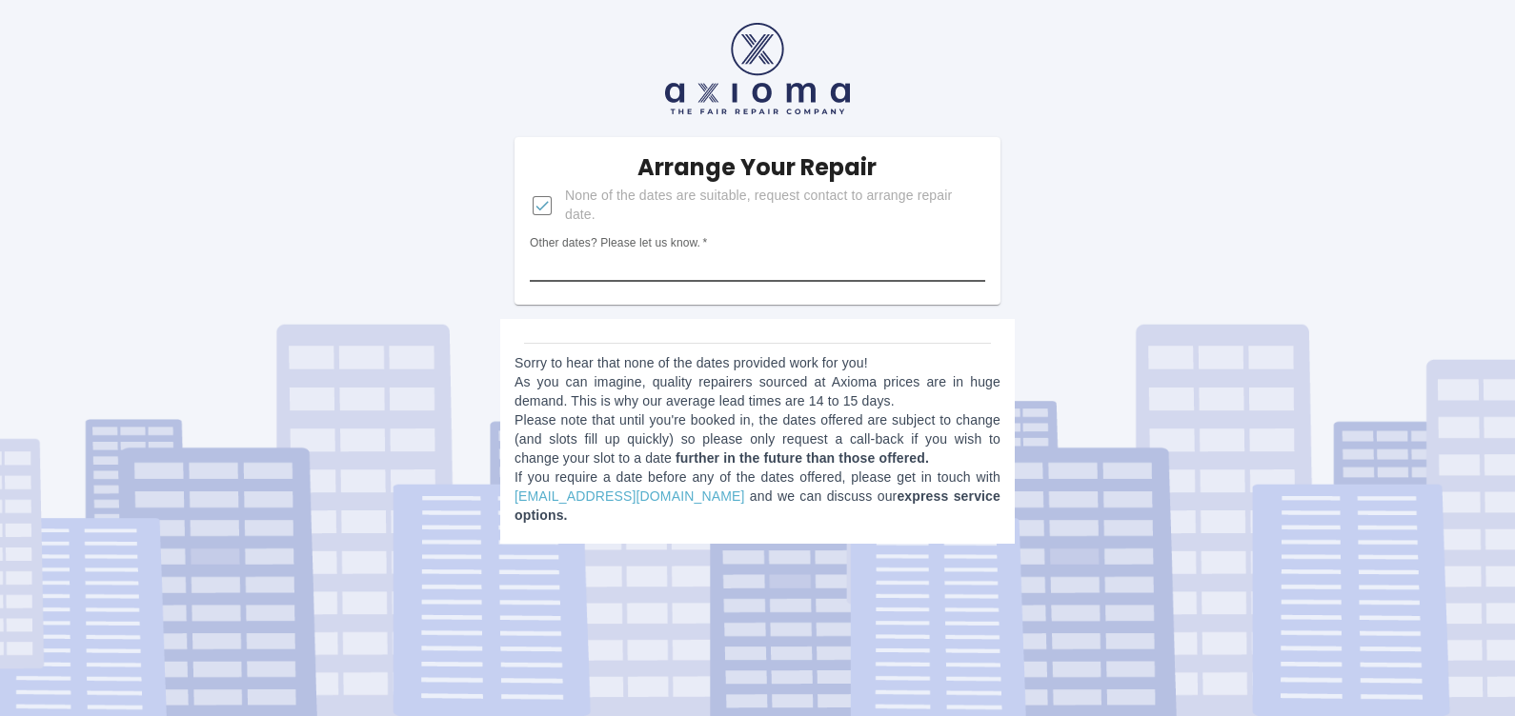
click at [619, 255] on input "Other dates? Please let us know.   *" at bounding box center [757, 267] width 455 height 30
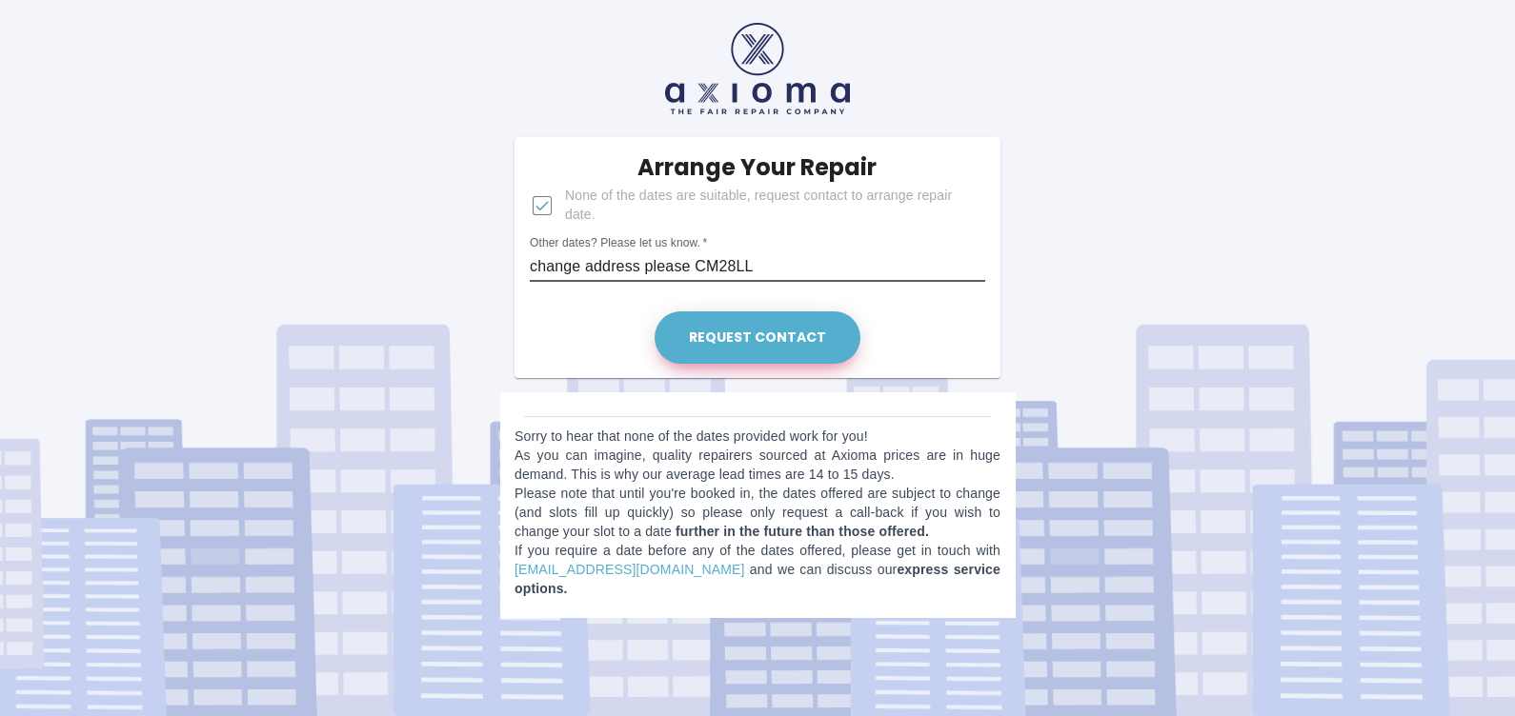
type input "change address please CM28LL"
click at [741, 329] on button "Request contact" at bounding box center [758, 338] width 206 height 52
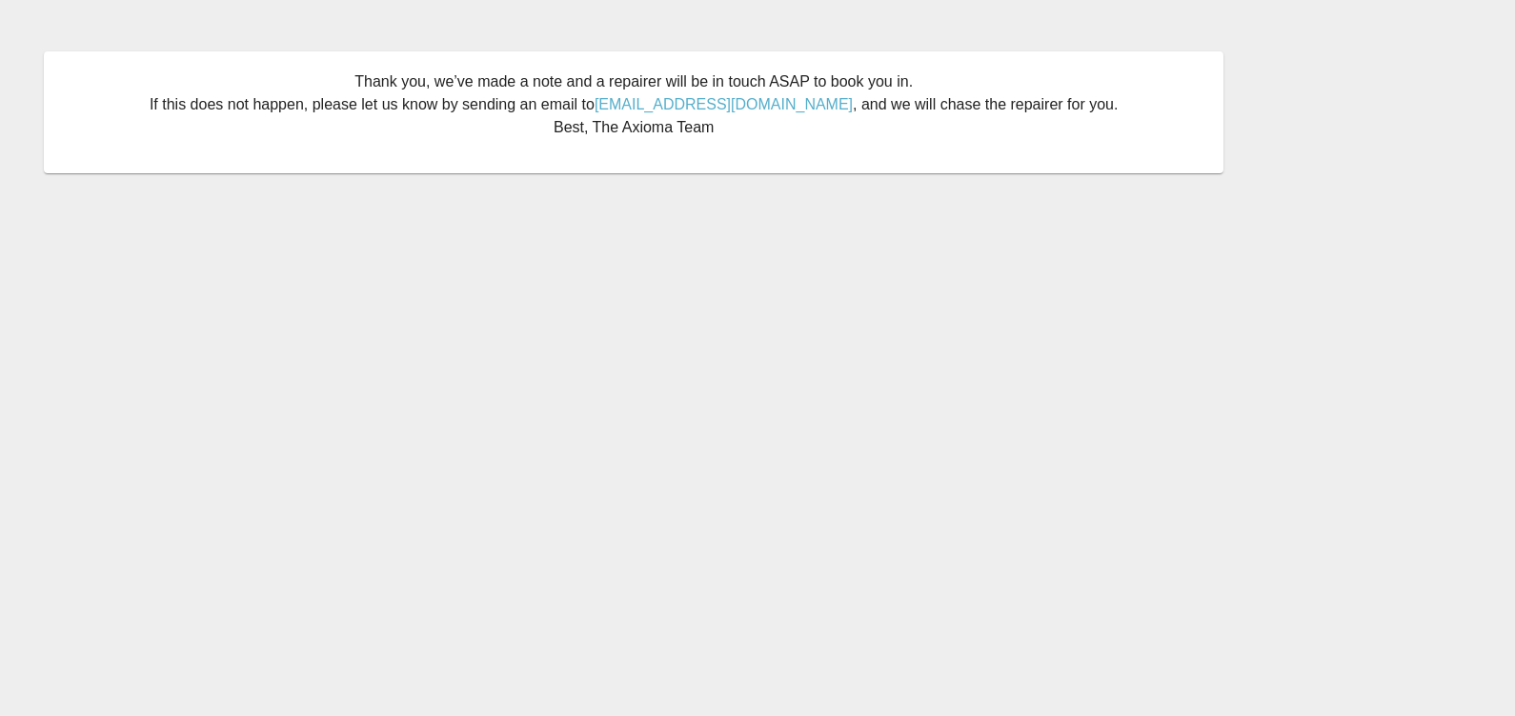
click at [648, 314] on main "Thank you, we’ve made a note and a repairer will be in touch ASAP to book you i…" at bounding box center [757, 358] width 1515 height 716
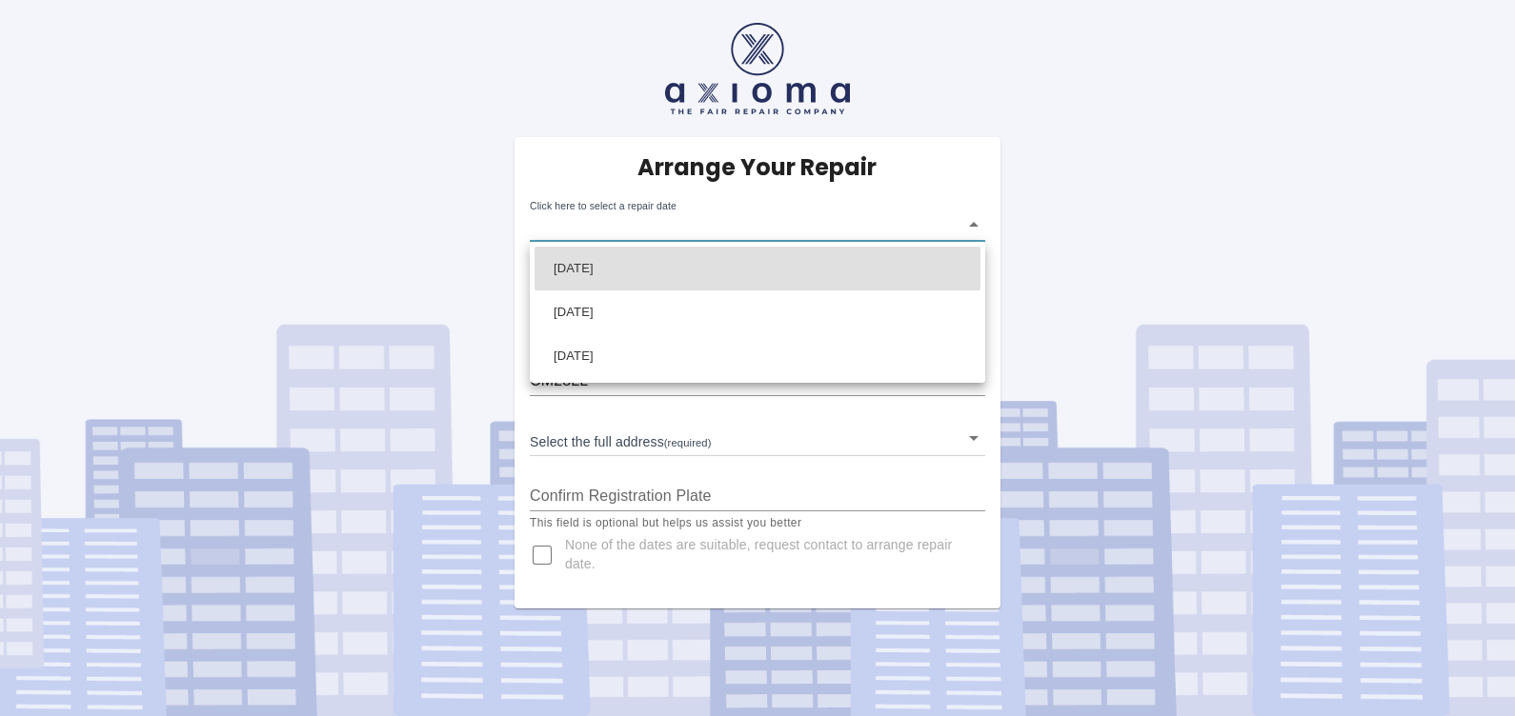
click at [968, 226] on body "Arrange Your Repair Click here to select a repair date ​ Phone Number   * 07904…" at bounding box center [757, 358] width 1515 height 716
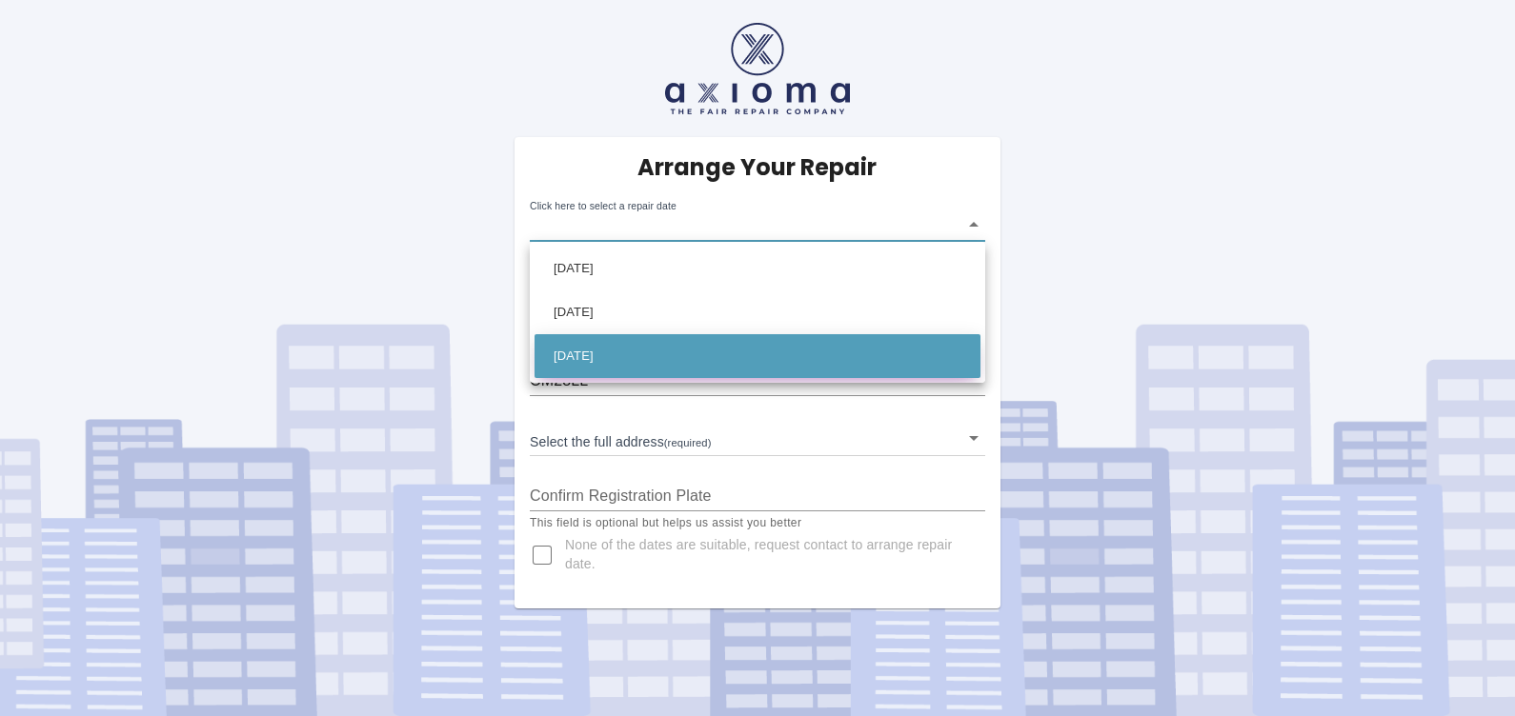
click at [633, 352] on li "[DATE]" at bounding box center [757, 356] width 446 height 44
type input "2025-09-23T00:00:00.000Z"
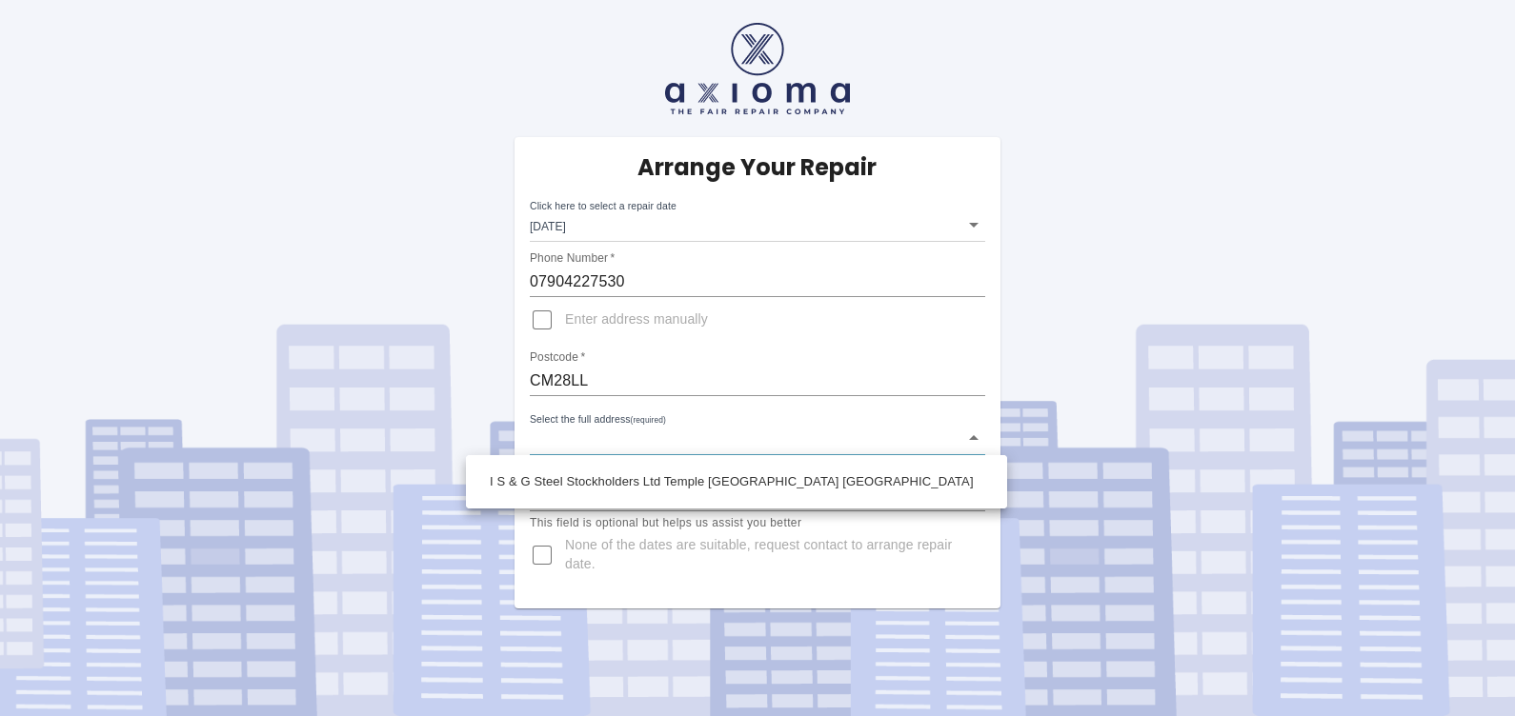
drag, startPoint x: 888, startPoint y: 430, endPoint x: 867, endPoint y: 444, distance: 25.4
click at [889, 432] on body "Arrange Your Repair Click here to select a repair date Tue Sep 23 2025 2025-09-…" at bounding box center [757, 358] width 1515 height 716
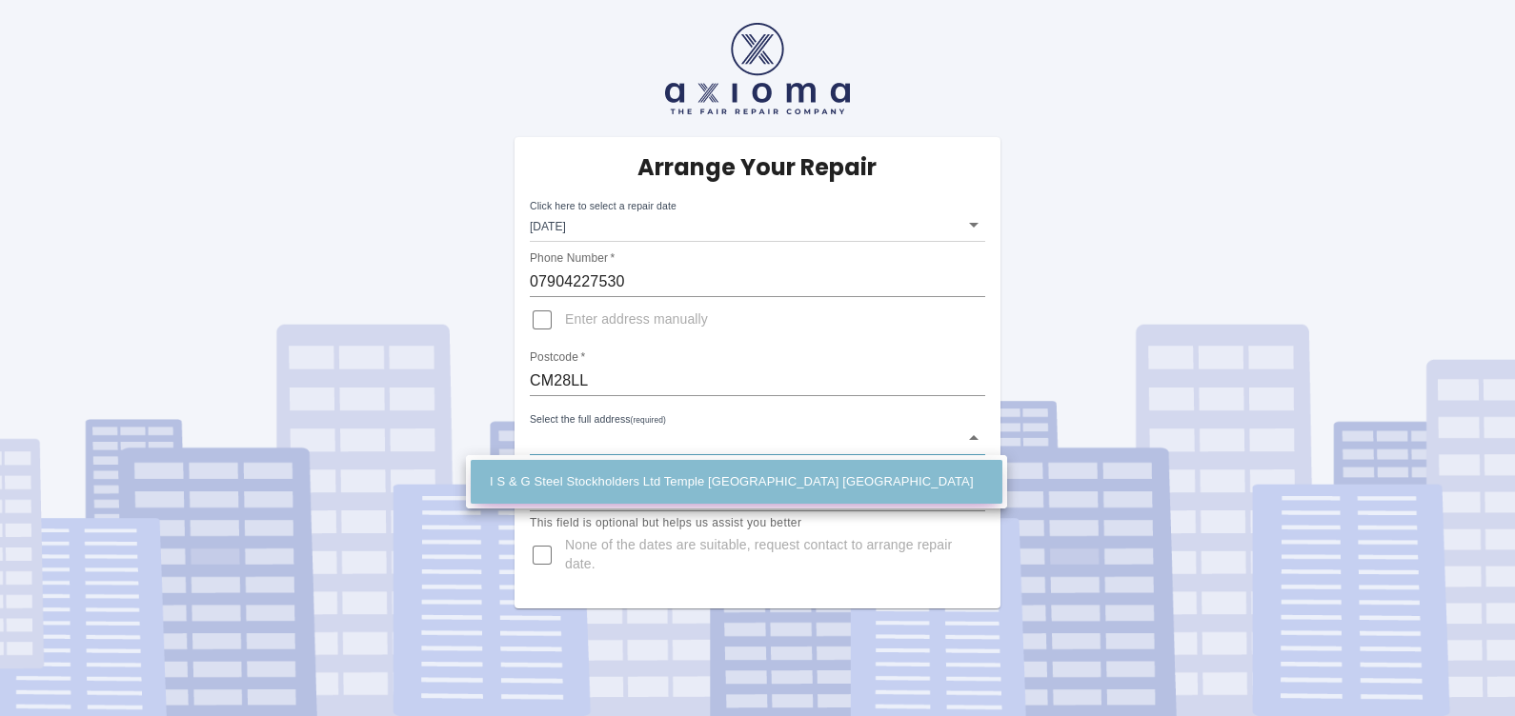
click at [831, 472] on li "I S & G Steel Stockholders Ltd Temple [GEOGRAPHIC_DATA] [GEOGRAPHIC_DATA]" at bounding box center [737, 482] width 532 height 44
type input "I S & G Steel Stockholders Ltd Temple [GEOGRAPHIC_DATA] [GEOGRAPHIC_DATA]"
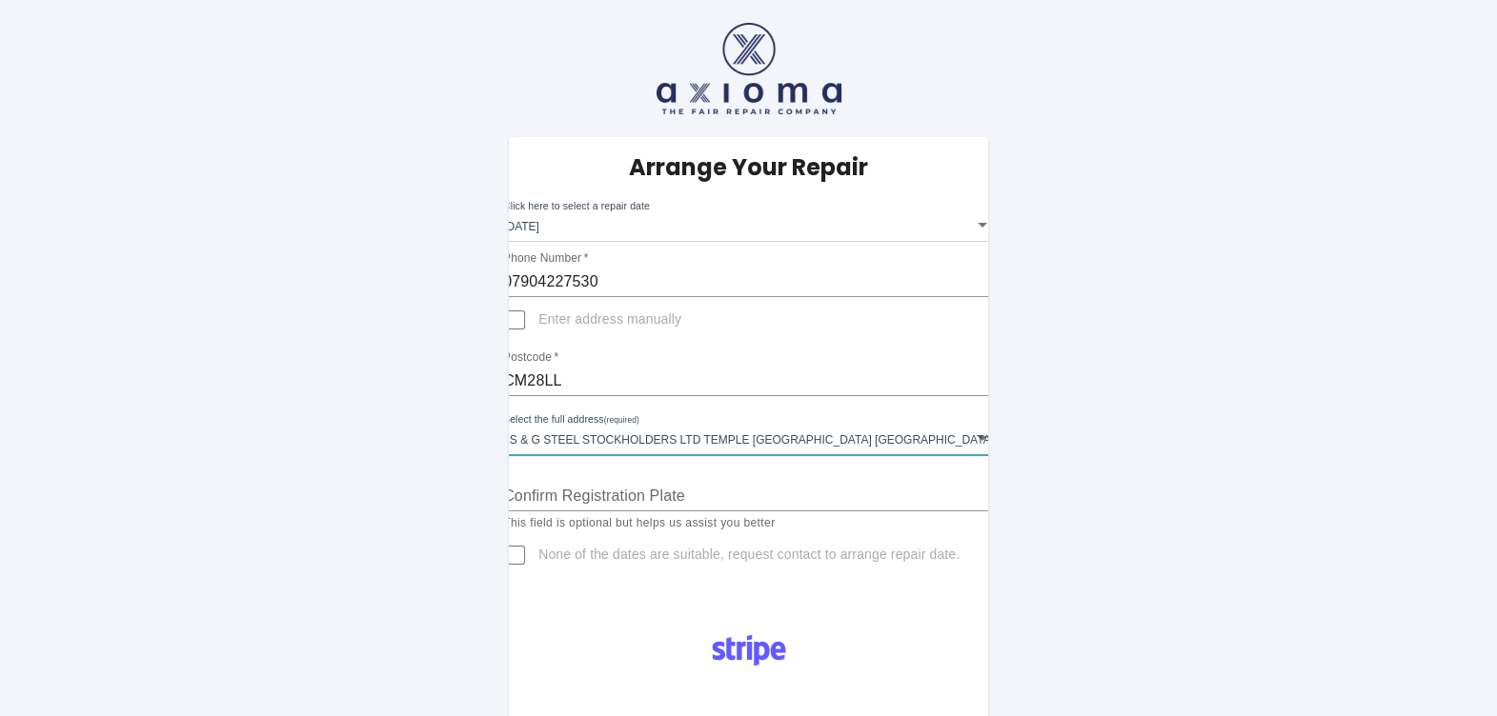
scroll to position [118, 0]
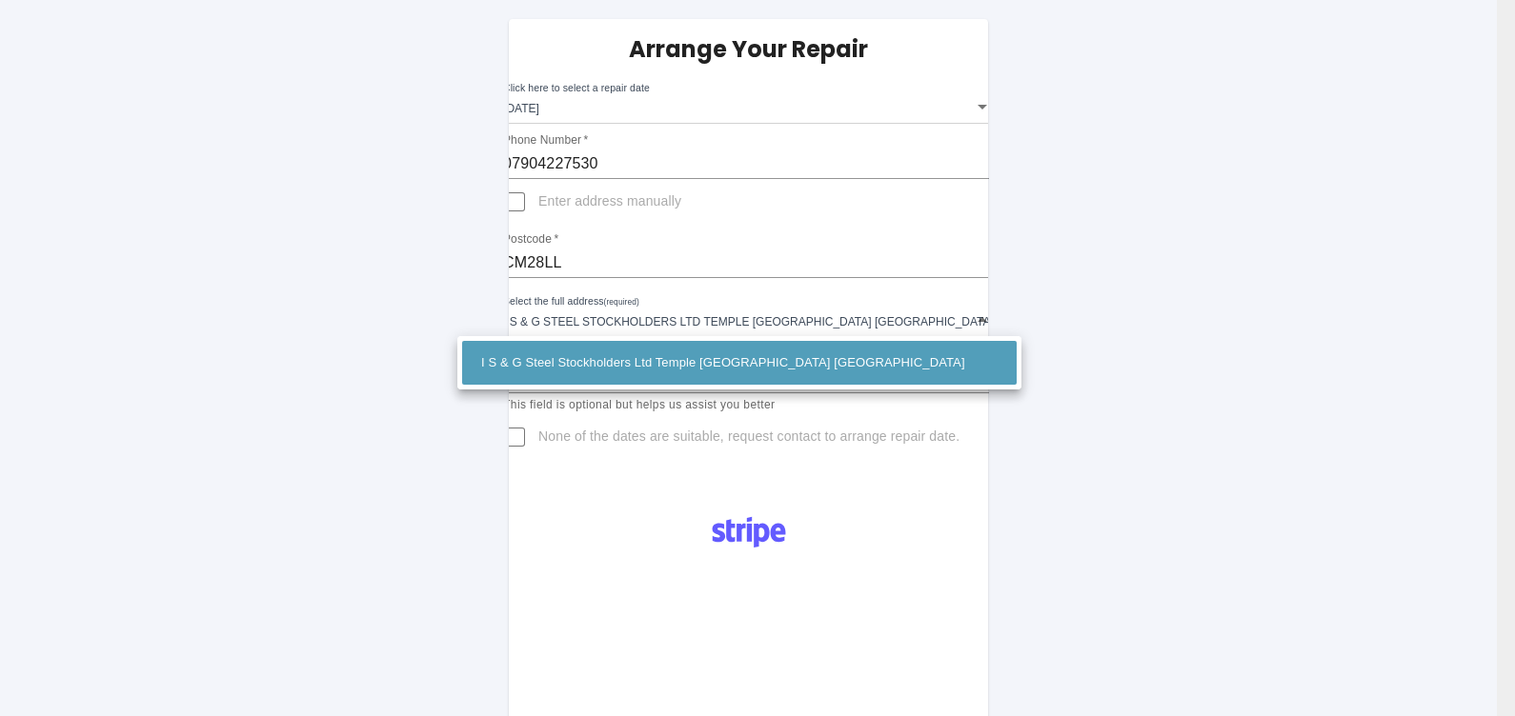
click at [878, 327] on body "Arrange Your Repair Click here to select a repair date Tue Sep 23 2025 2025-09-…" at bounding box center [757, 609] width 1515 height 1454
click at [847, 343] on li "I S & G Steel Stockholders Ltd Temple [GEOGRAPHIC_DATA] [GEOGRAPHIC_DATA]" at bounding box center [739, 363] width 554 height 44
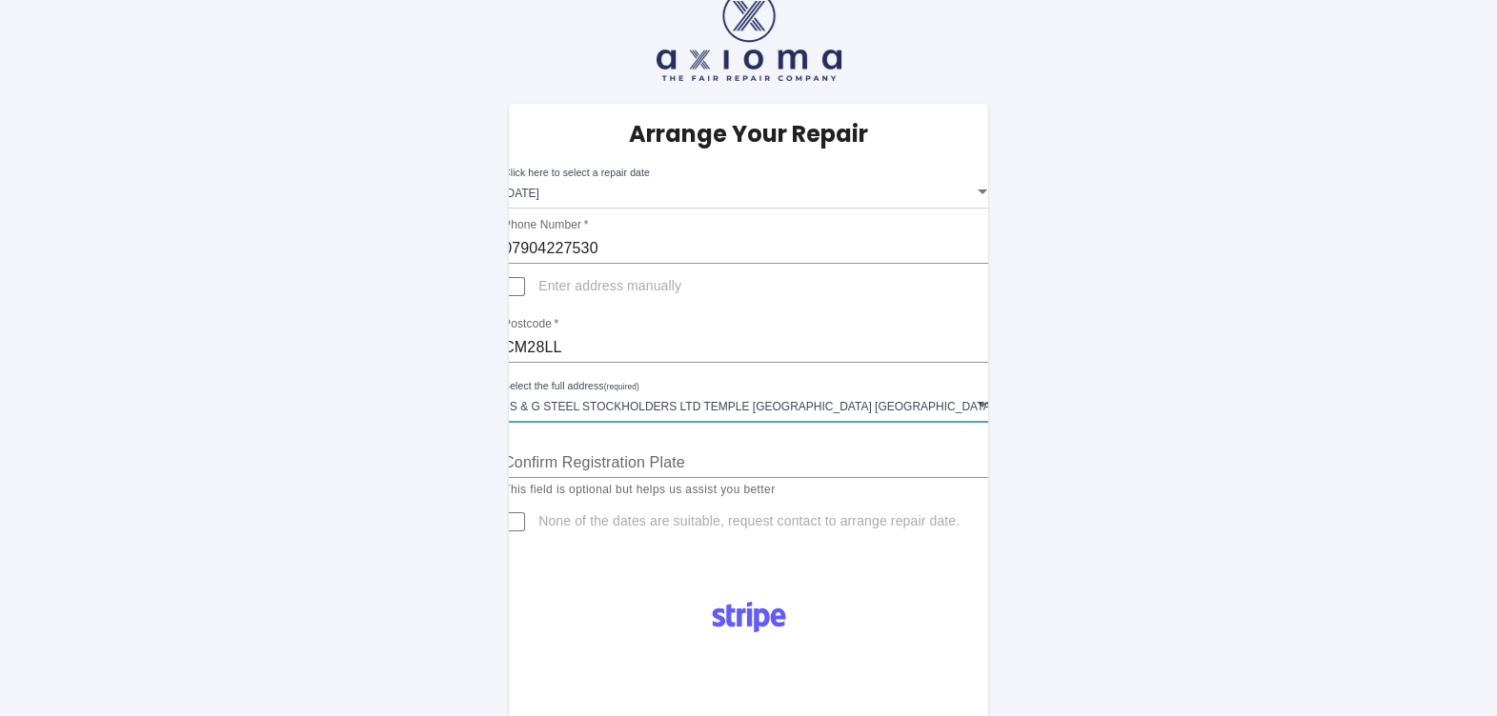
scroll to position [0, 0]
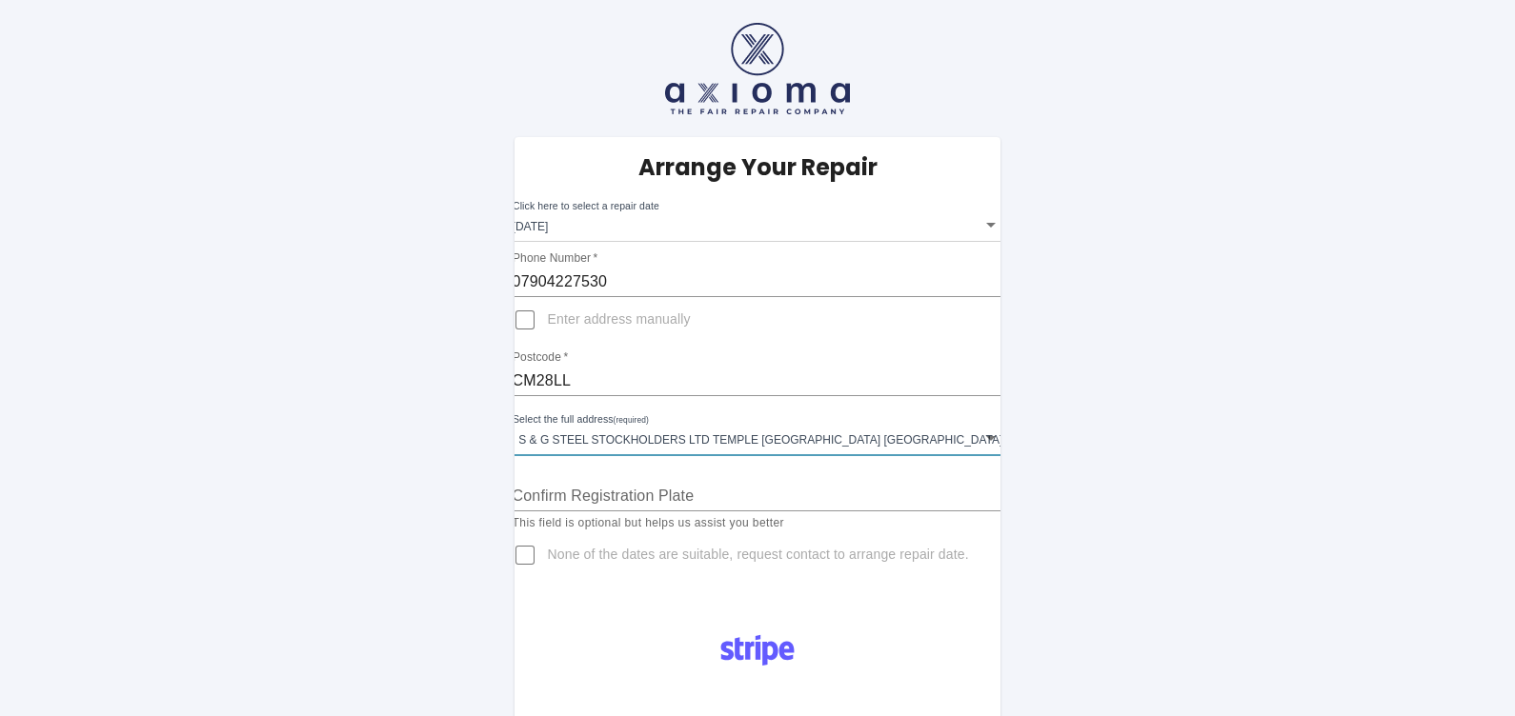
click at [679, 224] on body "Arrange Your Repair Click here to select a repair date Tue Sep 23 2025 2025-09-…" at bounding box center [757, 727] width 1515 height 1454
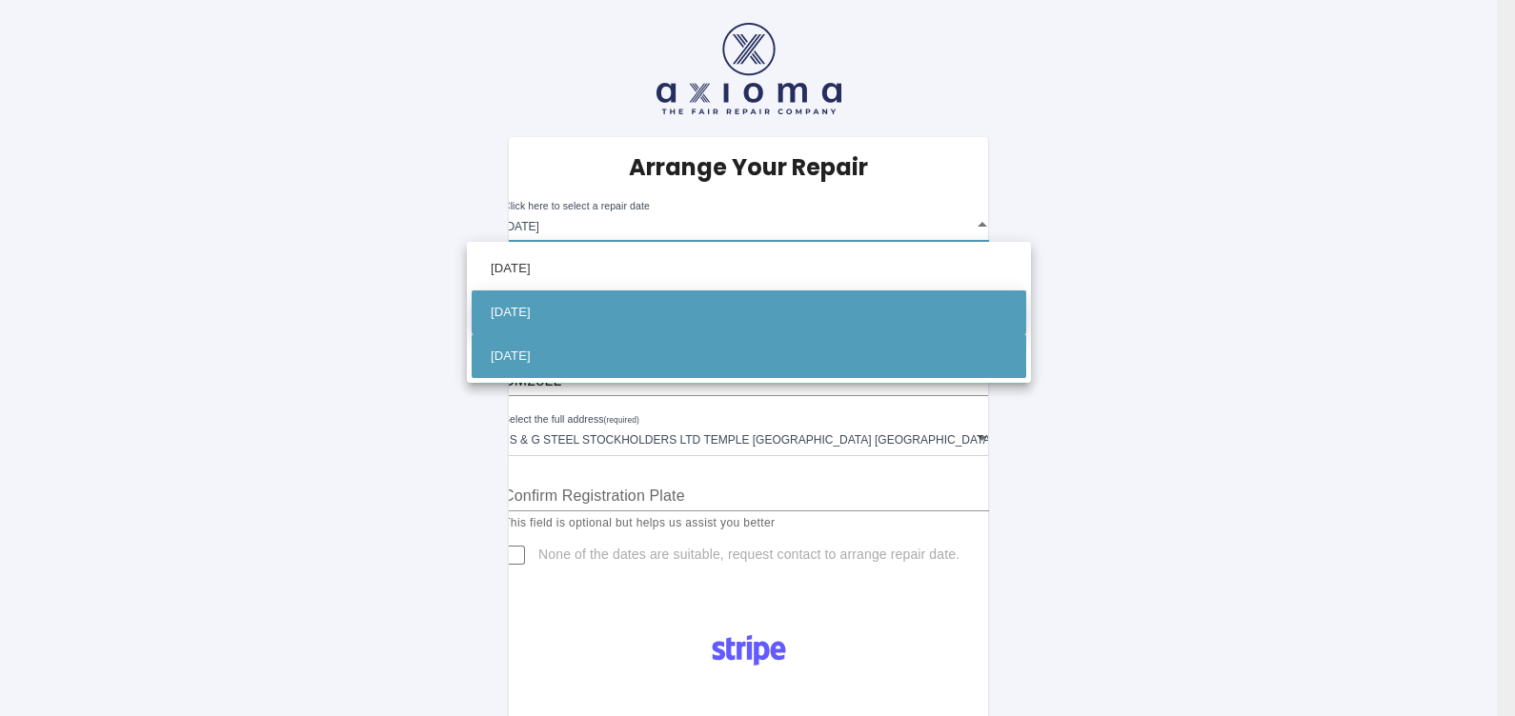
click at [619, 300] on li "[DATE]" at bounding box center [749, 313] width 554 height 44
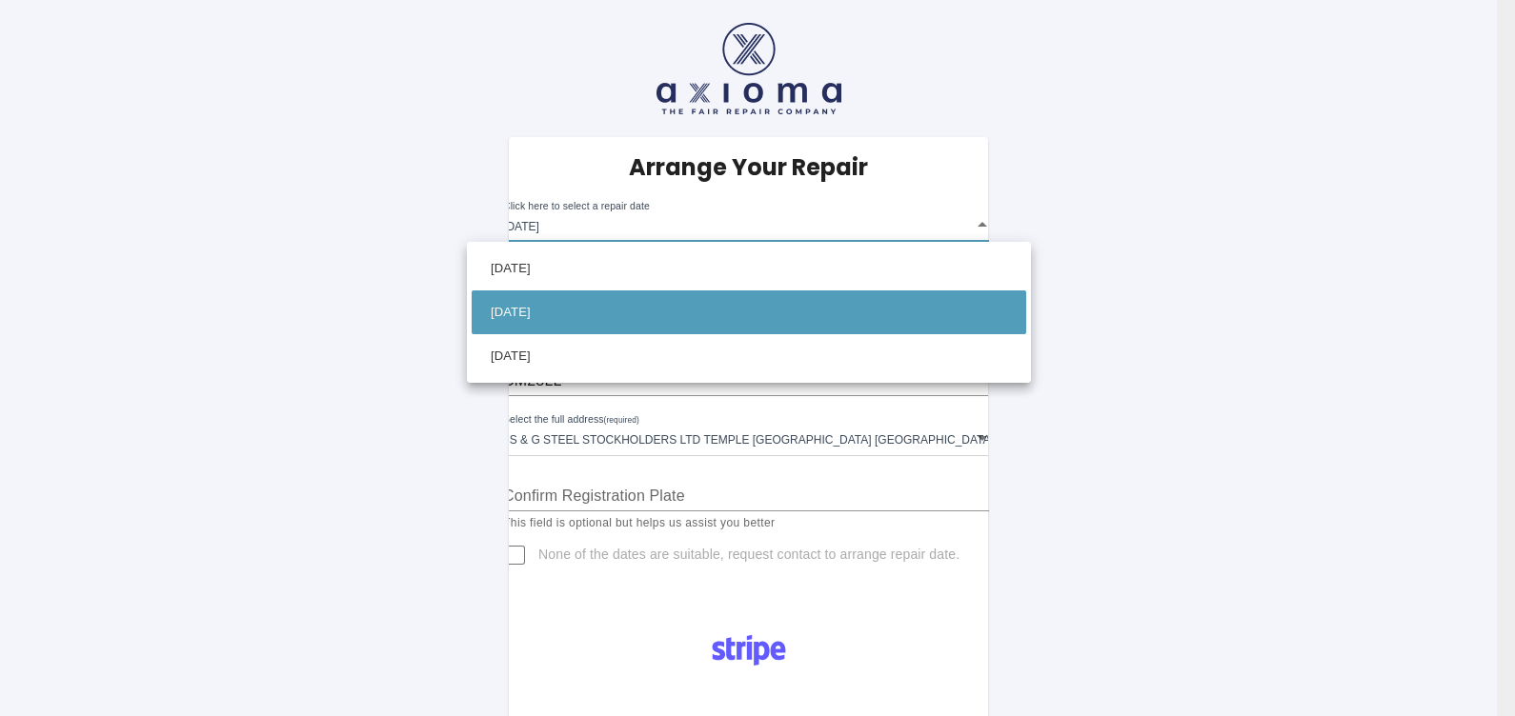
click at [626, 210] on body "Arrange Your Repair Click here to select a repair date Mon Sep 22 2025 2025-09-…" at bounding box center [757, 727] width 1515 height 1454
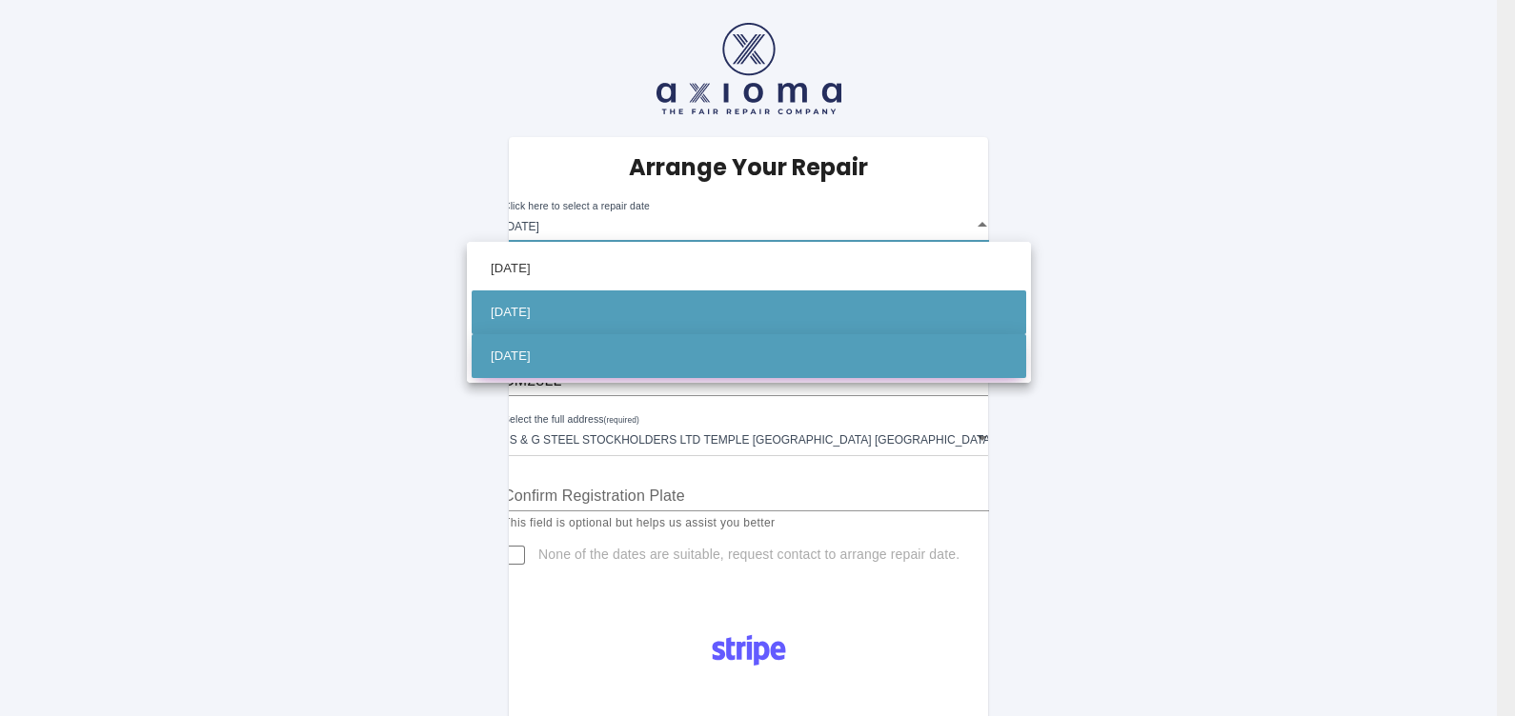
click at [595, 355] on li "[DATE]" at bounding box center [749, 356] width 554 height 44
type input "2025-09-23T00:00:00.000Z"
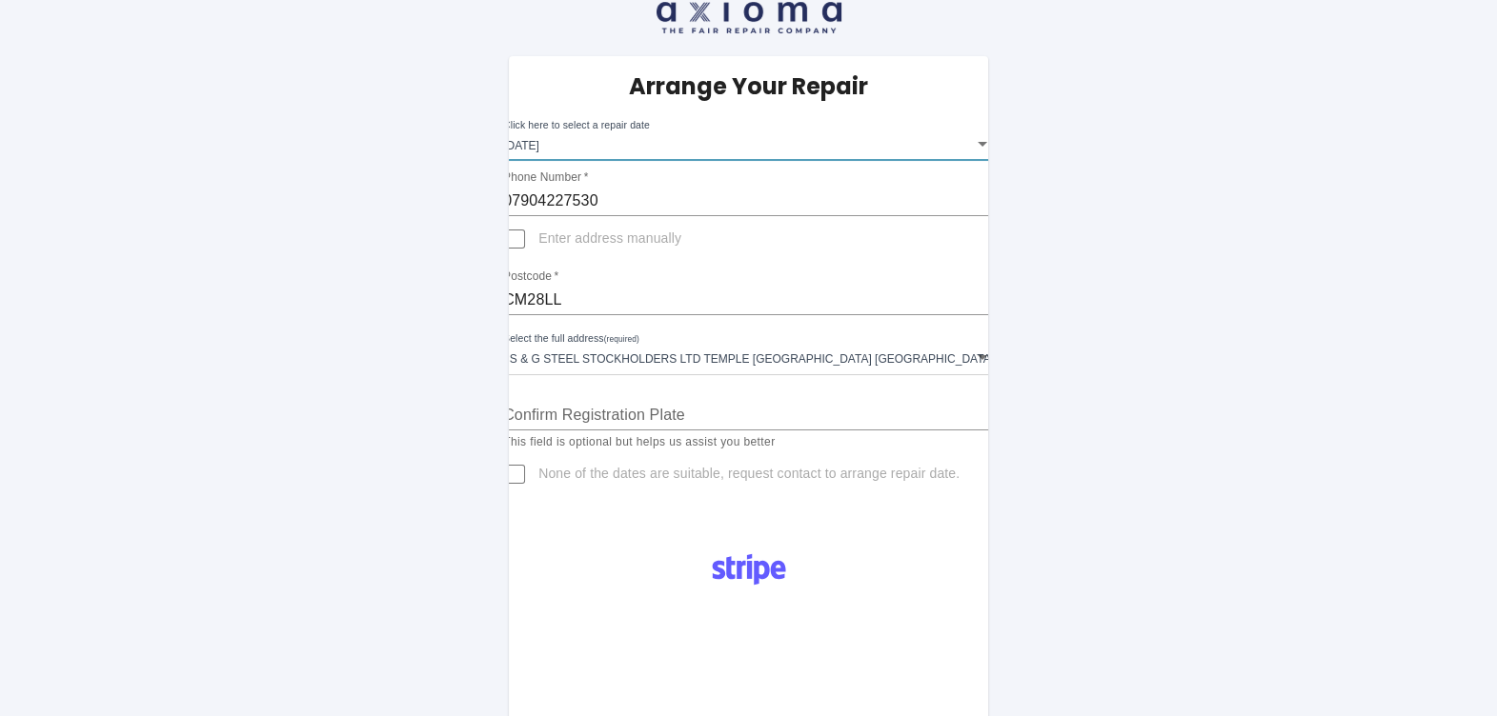
scroll to position [118, 0]
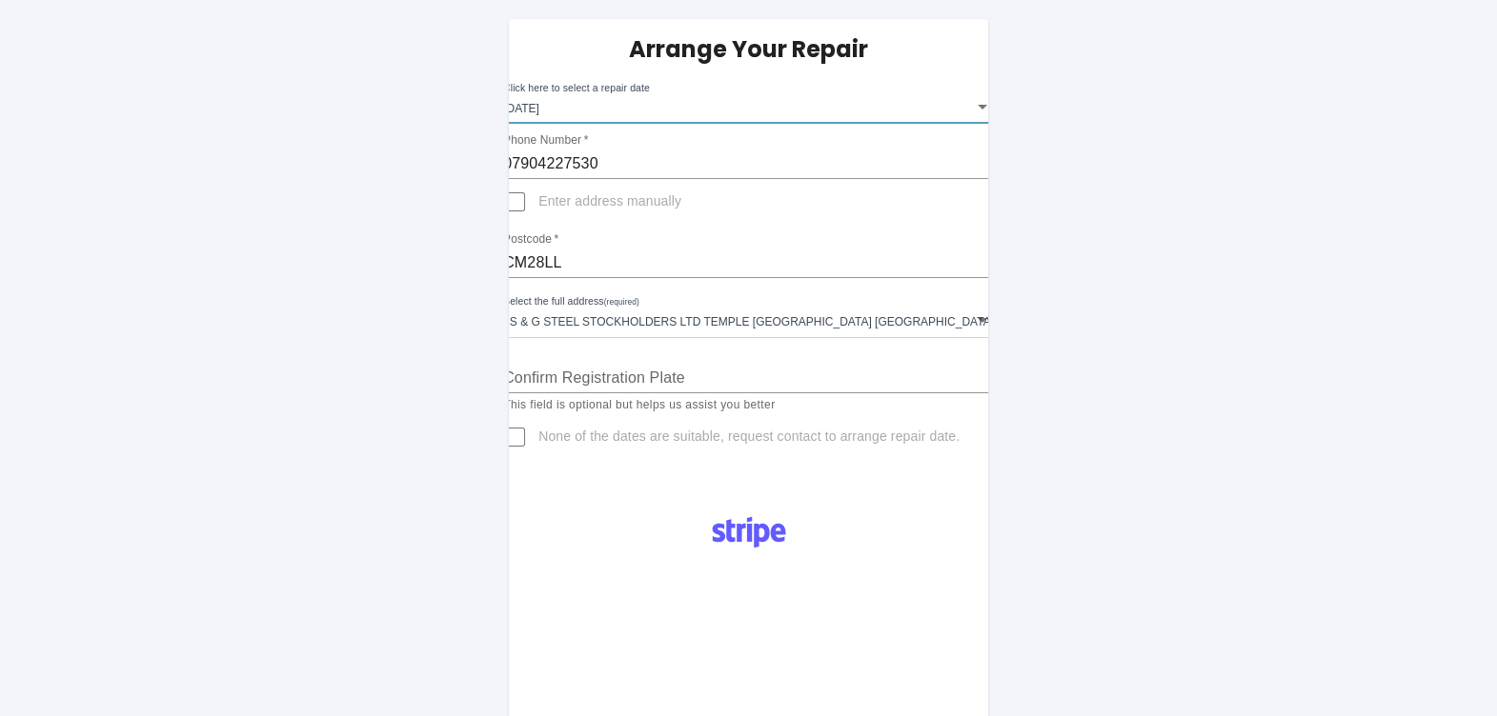
click at [738, 369] on input "Confirm Registration Plate" at bounding box center [748, 378] width 491 height 30
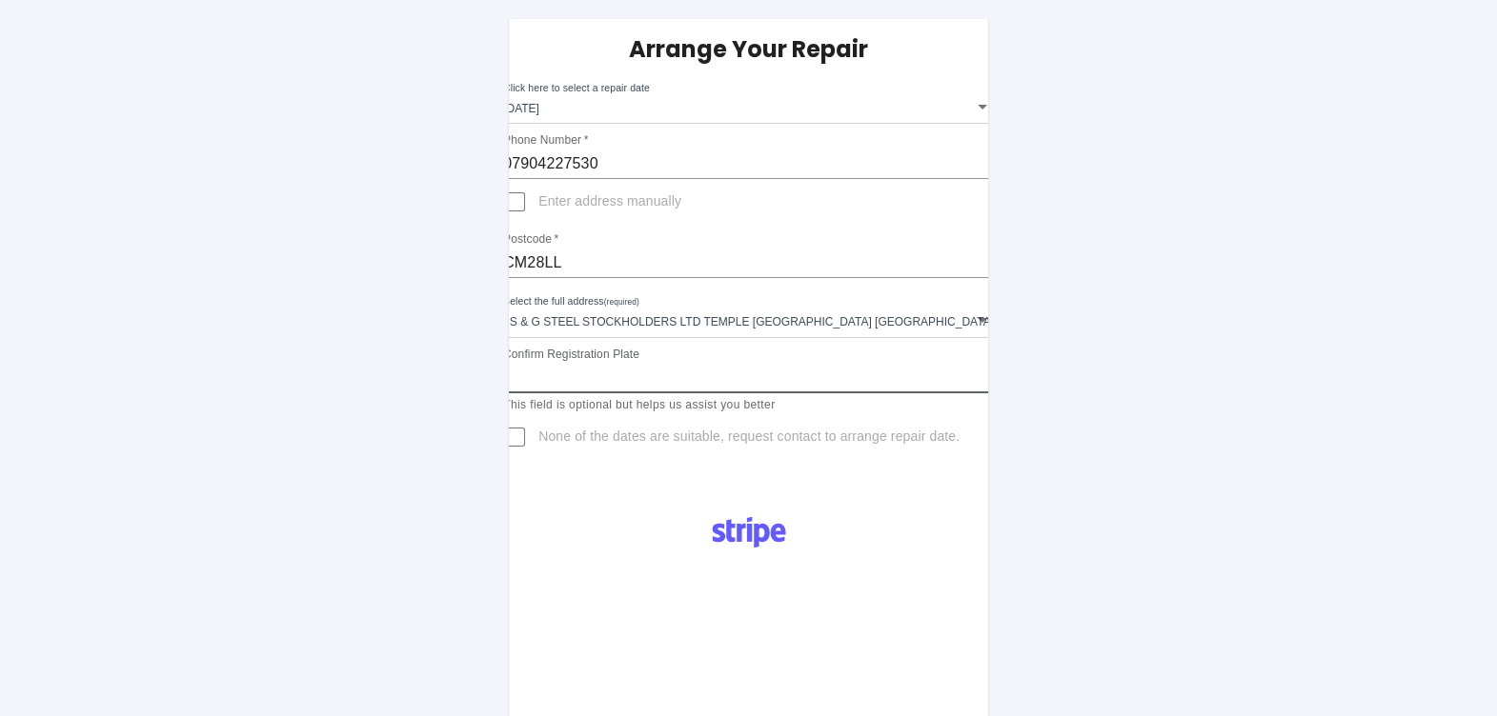
click at [640, 386] on input "Confirm Registration Plate" at bounding box center [748, 378] width 491 height 30
click at [635, 373] on input "Confirm Registration Plate" at bounding box center [748, 378] width 491 height 30
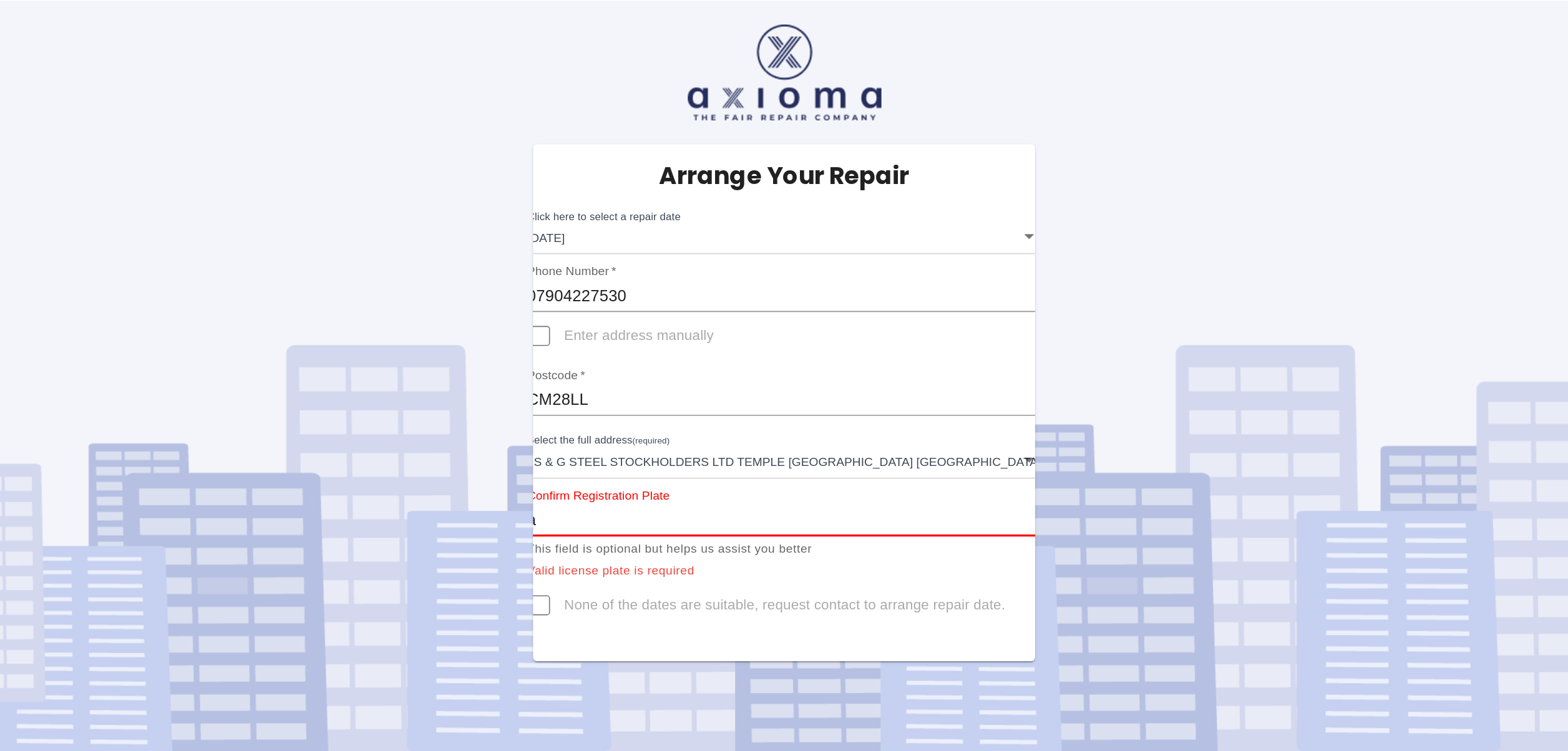
scroll to position [0, 0]
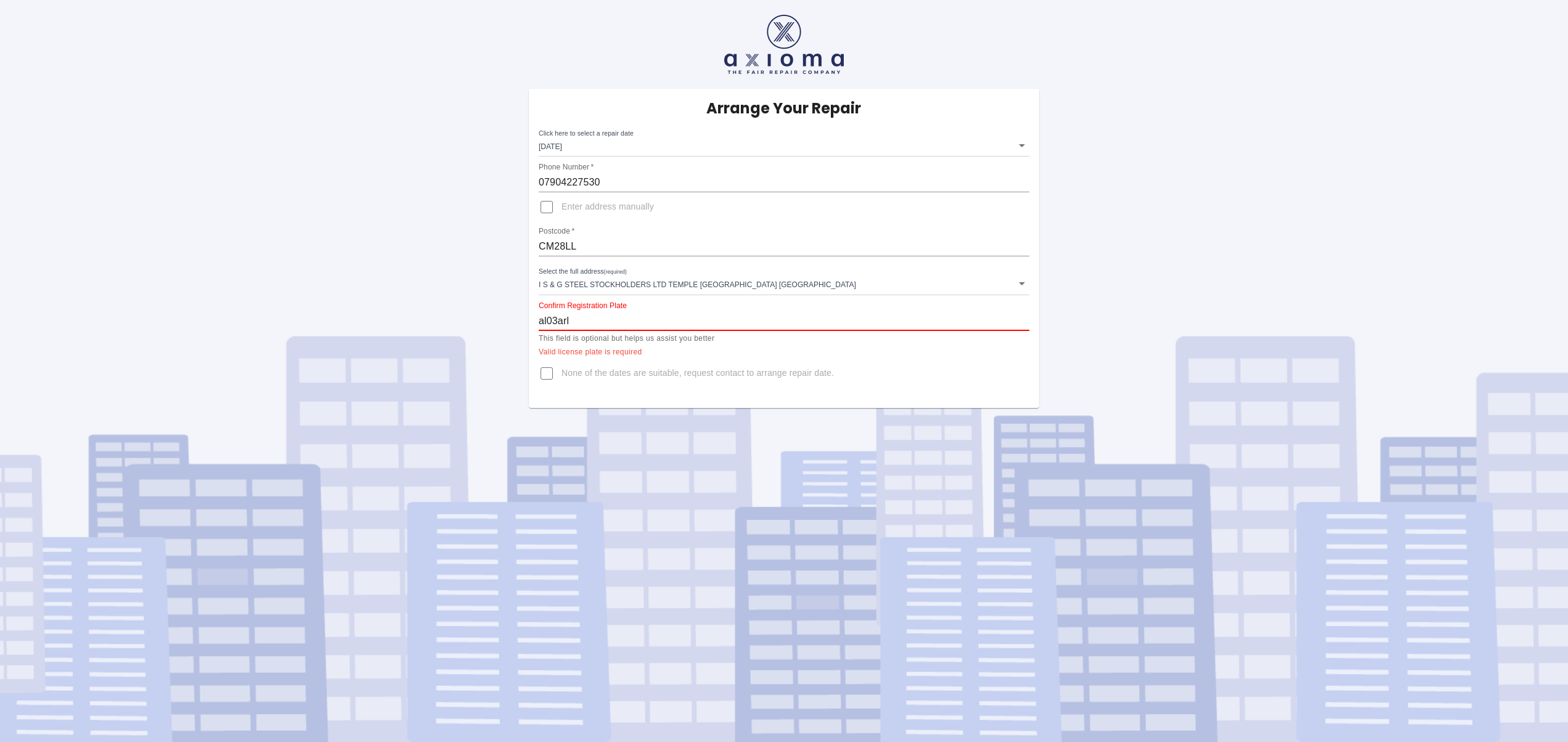
click at [802, 309] on div "Confirm Registration Plate al03arl" at bounding box center [784, 316] width 490 height 30
click at [937, 355] on p "Valid license plate is required" at bounding box center [784, 352] width 490 height 12
drag, startPoint x: 580, startPoint y: 318, endPoint x: 536, endPoint y: 312, distance: 44.4
click at [536, 312] on div "Arrange Your Repair Click here to select a repair date Tue Sep 23 2025 2025-09-…" at bounding box center [783, 248] width 510 height 319
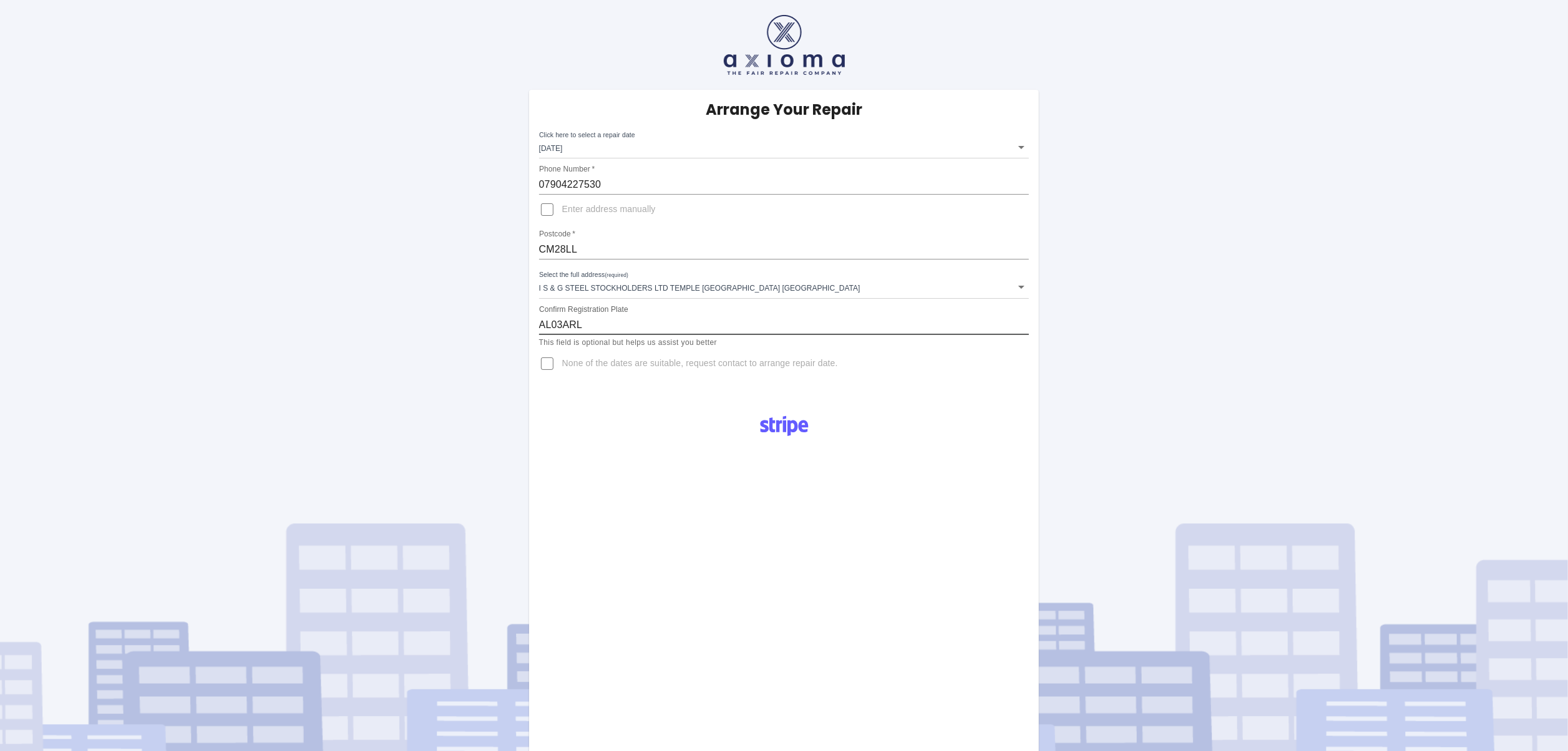
type input "AL03ARL"
click at [957, 401] on div "Pay £38 Booking Fee" at bounding box center [784, 605] width 492 height 412
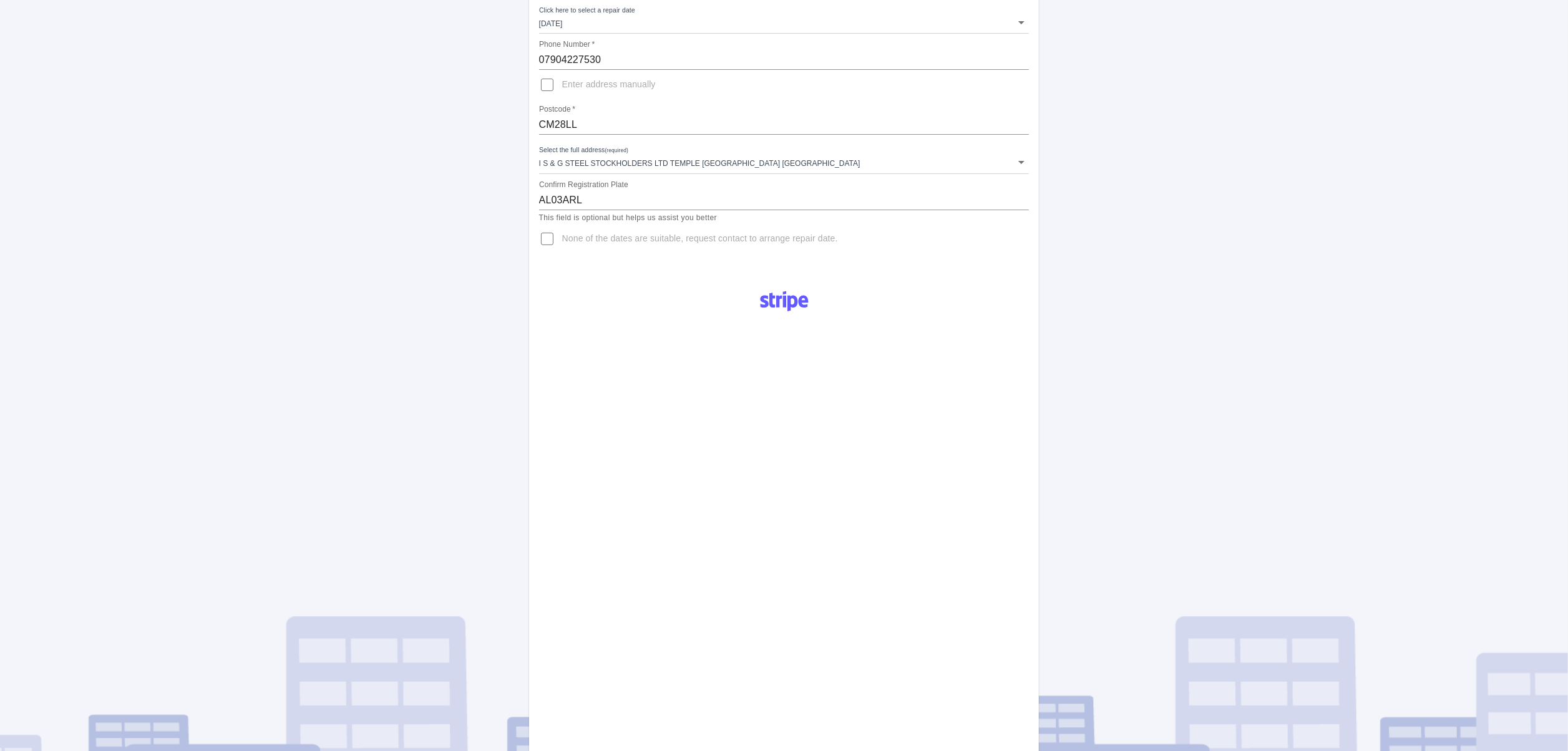
click at [969, 468] on div "Pay £38 Booking Fee" at bounding box center [784, 592] width 510 height 624
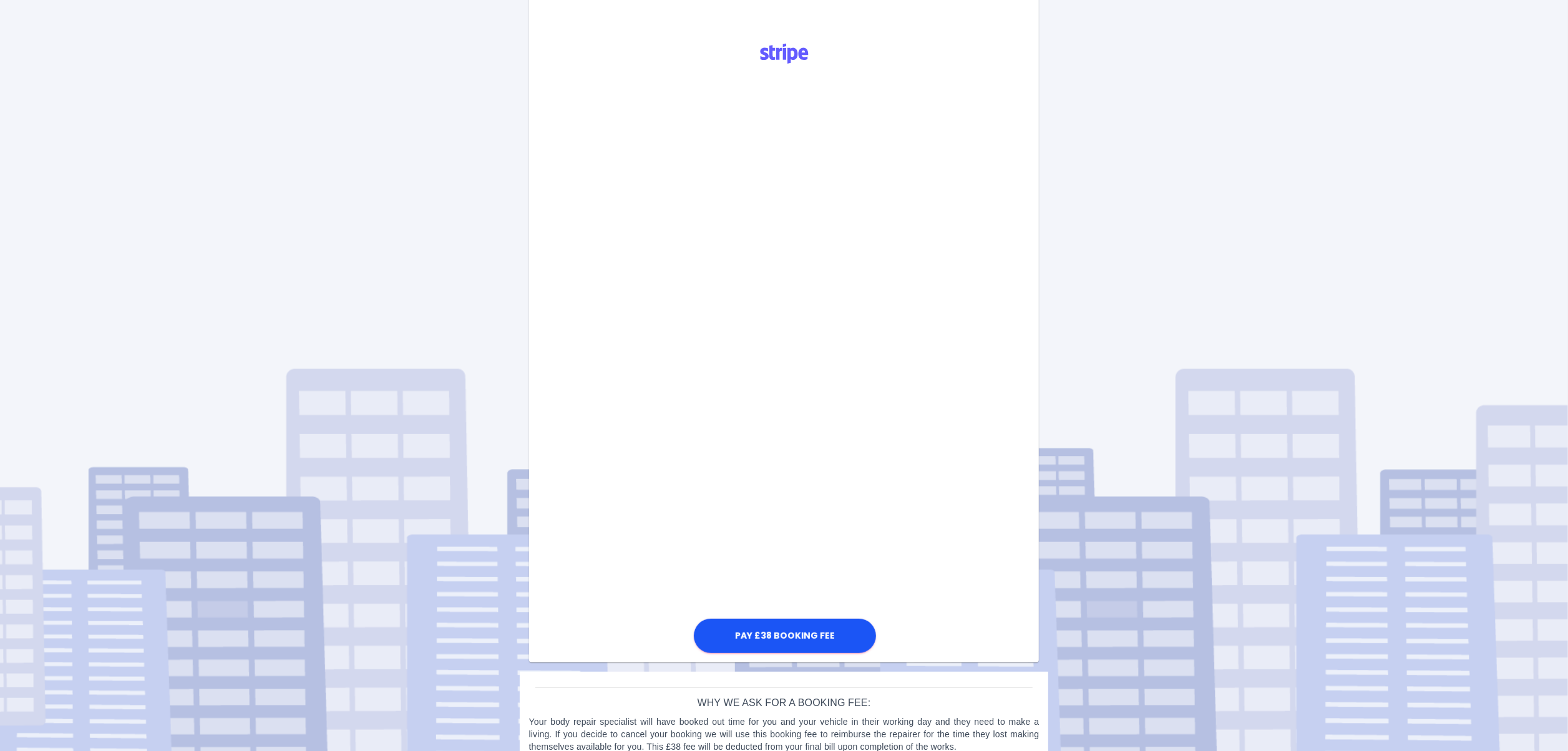
scroll to position [375, 0]
click at [821, 468] on button "Pay £38 Booking Fee" at bounding box center [785, 634] width 182 height 34
